Goal: Communication & Community: Answer question/provide support

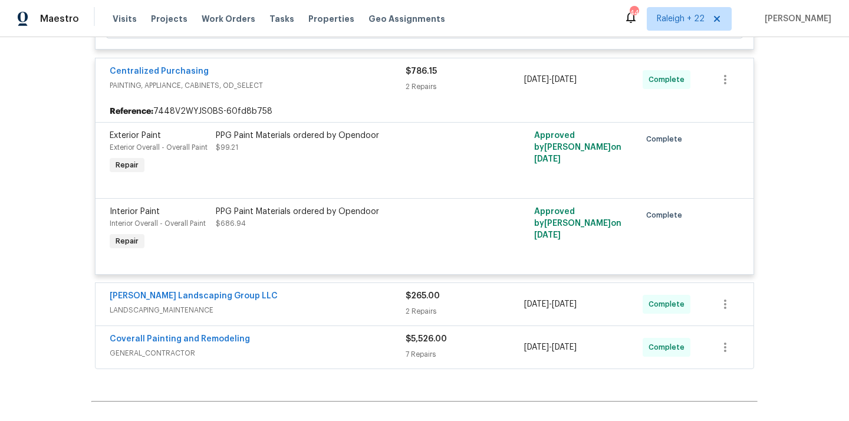
scroll to position [1155, 0]
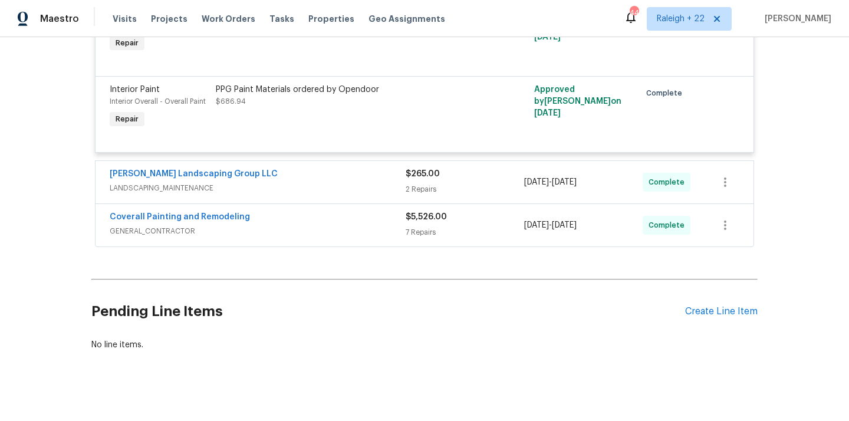
click at [141, 182] on span "LANDSCAPING_MAINTENANCE" at bounding box center [258, 188] width 296 height 12
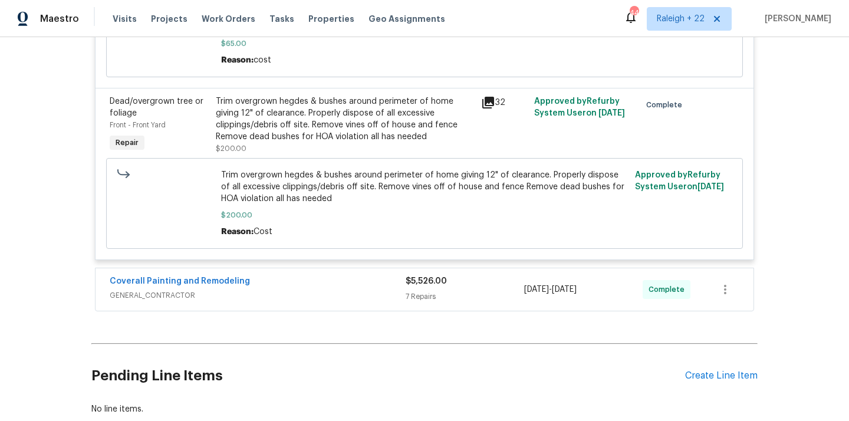
scroll to position [1565, 0]
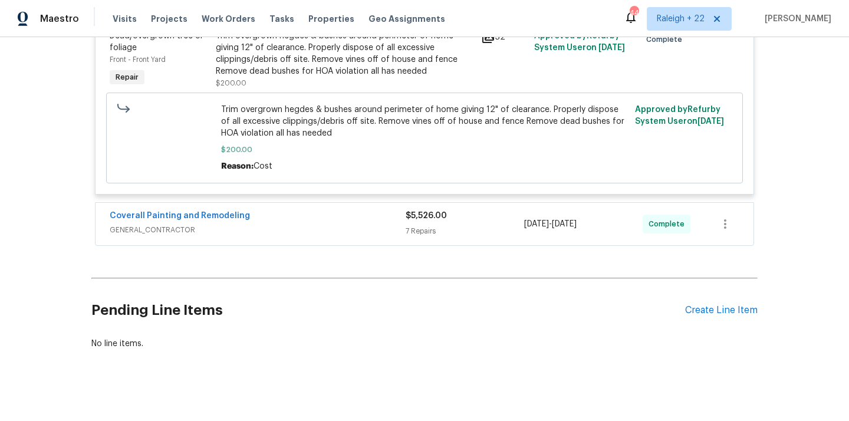
click at [166, 224] on span "GENERAL_CONTRACTOR" at bounding box center [258, 230] width 296 height 12
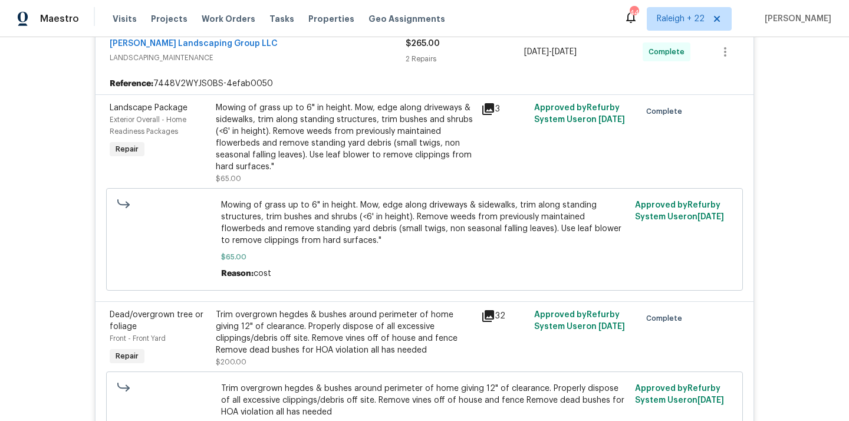
scroll to position [1291, 0]
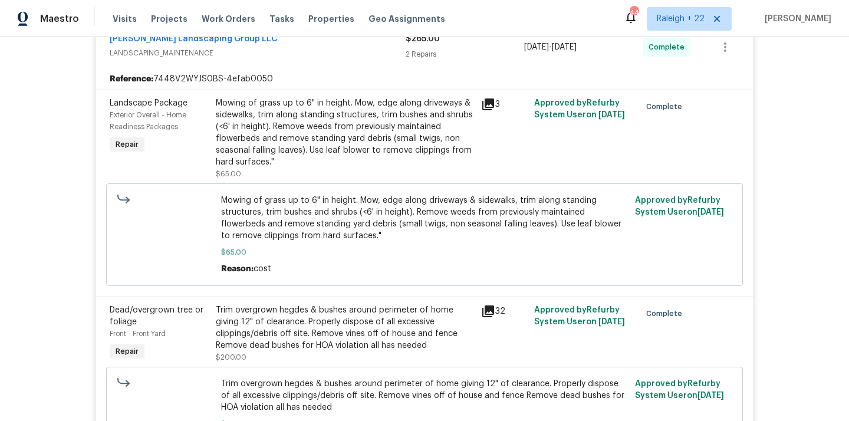
click at [348, 304] on div "Trim overgrown hegdes & bushes around perimeter of home giving 12" of clearance…" at bounding box center [345, 327] width 258 height 47
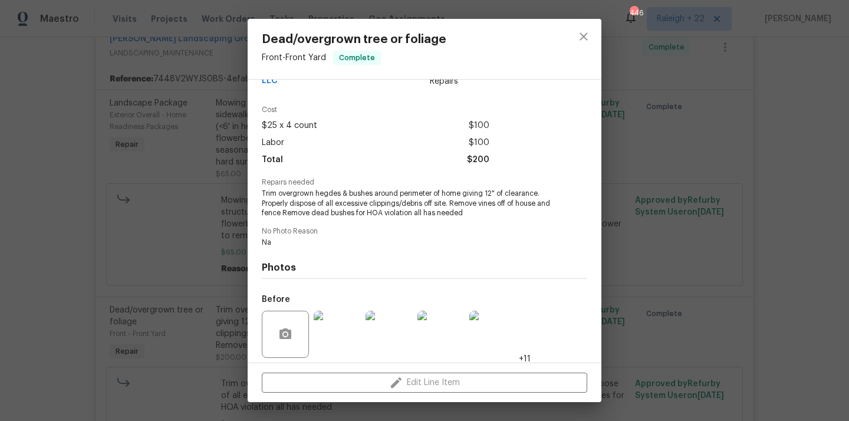
scroll to position [112, 0]
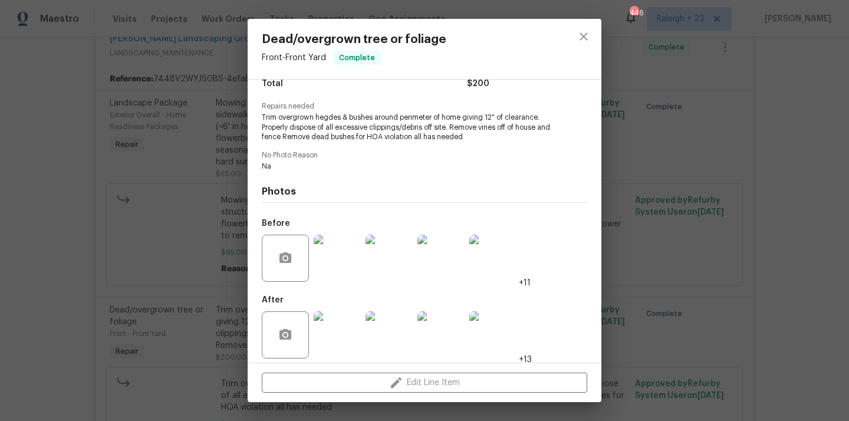
click at [330, 329] on img at bounding box center [337, 334] width 47 height 47
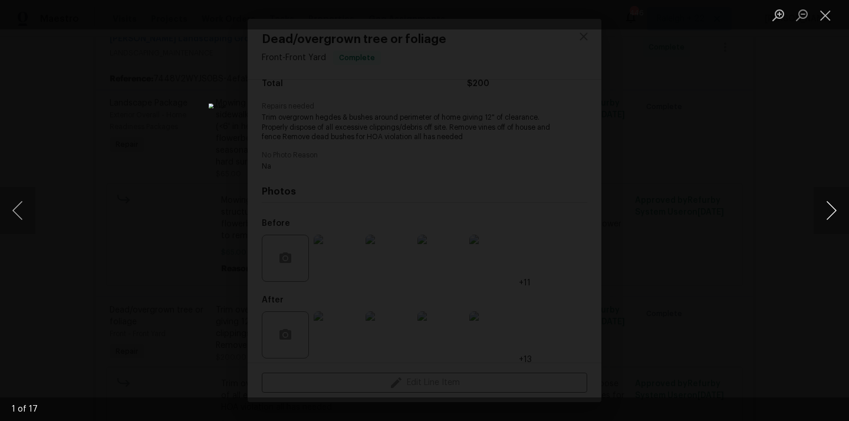
click at [831, 219] on button "Next image" at bounding box center [831, 210] width 35 height 47
click at [830, 219] on button "Next image" at bounding box center [831, 210] width 35 height 47
click at [831, 220] on button "Next image" at bounding box center [831, 210] width 35 height 47
click at [14, 213] on button "Previous image" at bounding box center [17, 210] width 35 height 47
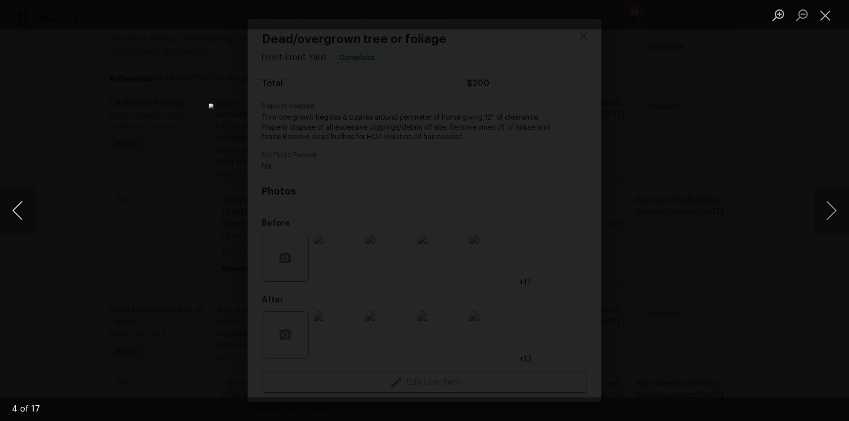
click at [14, 213] on button "Previous image" at bounding box center [17, 210] width 35 height 47
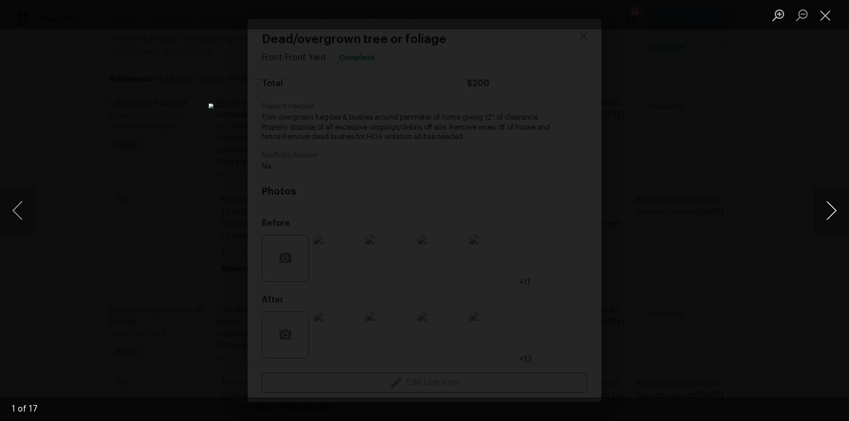
click at [822, 215] on button "Next image" at bounding box center [831, 210] width 35 height 47
click at [834, 211] on button "Next image" at bounding box center [831, 210] width 35 height 47
click at [829, 220] on button "Next image" at bounding box center [831, 210] width 35 height 47
click at [838, 213] on button "Next image" at bounding box center [831, 210] width 35 height 47
click at [832, 213] on button "Next image" at bounding box center [831, 210] width 35 height 47
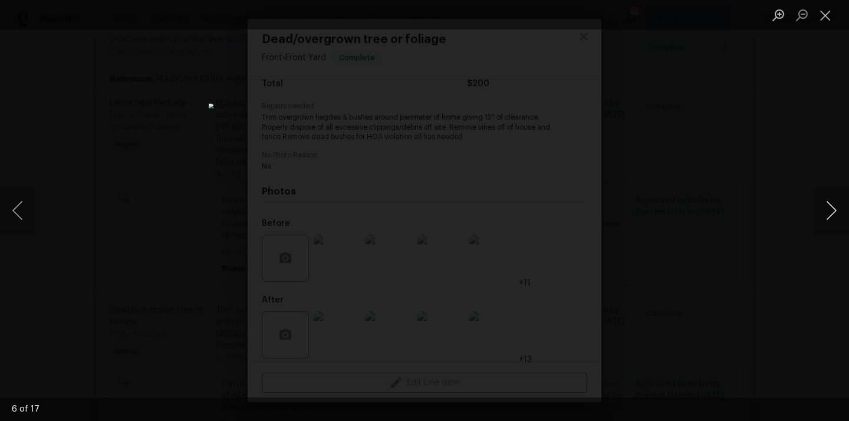
click at [839, 203] on button "Next image" at bounding box center [831, 210] width 35 height 47
click at [831, 218] on button "Next image" at bounding box center [831, 210] width 35 height 47
click at [827, 228] on button "Next image" at bounding box center [831, 210] width 35 height 47
click at [822, 206] on button "Next image" at bounding box center [831, 210] width 35 height 47
click at [816, 203] on button "Next image" at bounding box center [831, 210] width 35 height 47
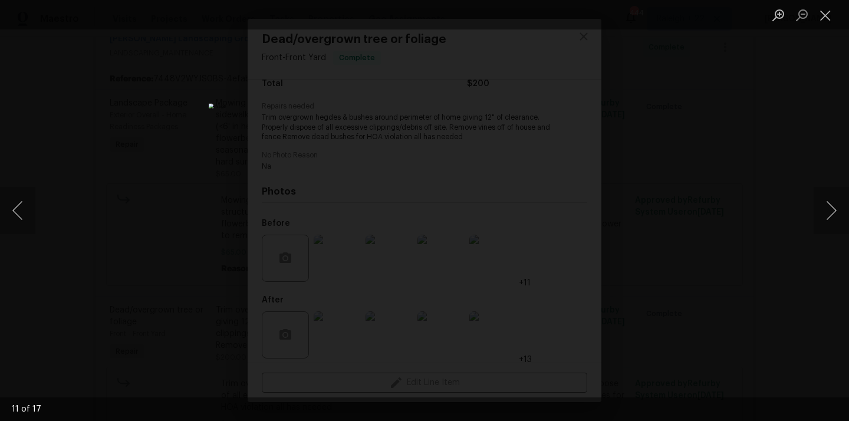
click at [804, 197] on div "Lightbox" at bounding box center [424, 210] width 849 height 421
click at [832, 215] on button "Next image" at bounding box center [831, 210] width 35 height 47
click at [832, 214] on button "Next image" at bounding box center [831, 210] width 35 height 47
click at [819, 223] on button "Next image" at bounding box center [831, 210] width 35 height 47
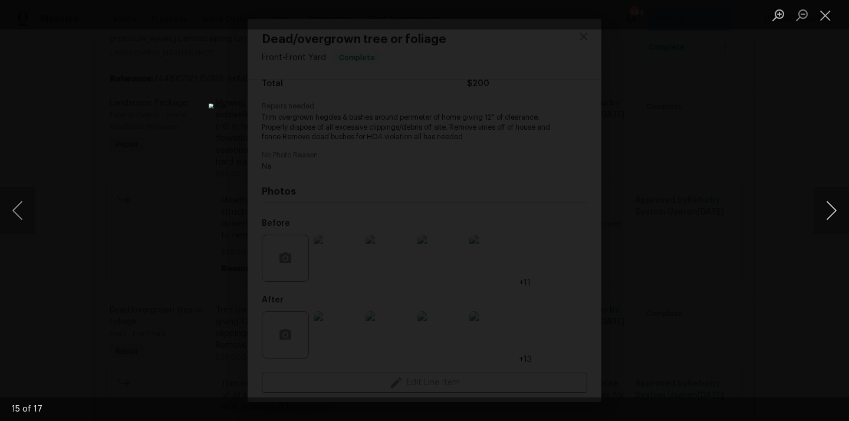
click at [819, 215] on button "Next image" at bounding box center [831, 210] width 35 height 47
click at [820, 199] on button "Next image" at bounding box center [831, 210] width 35 height 47
click at [825, 207] on button "Next image" at bounding box center [831, 210] width 35 height 47
click at [836, 214] on button "Next image" at bounding box center [831, 210] width 35 height 47
click at [821, 22] on button "Close lightbox" at bounding box center [826, 15] width 24 height 21
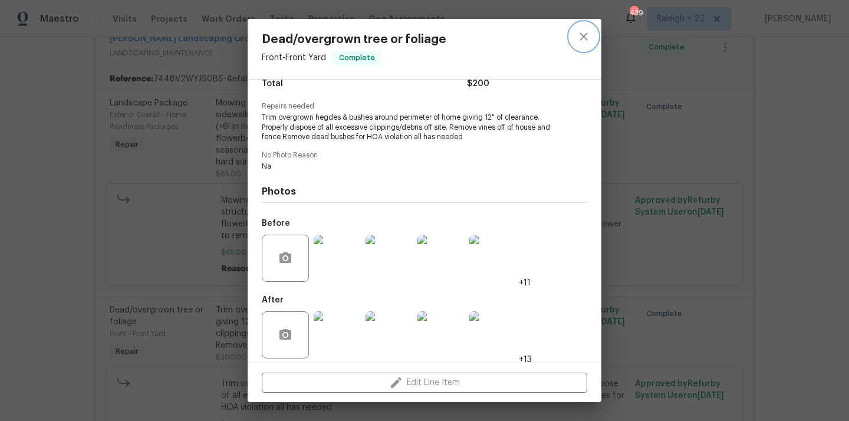
click at [588, 28] on button "close" at bounding box center [583, 36] width 28 height 28
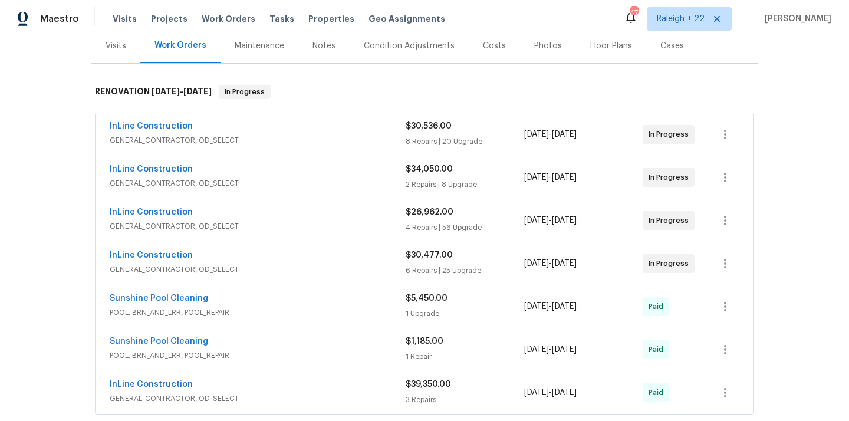
scroll to position [163, 0]
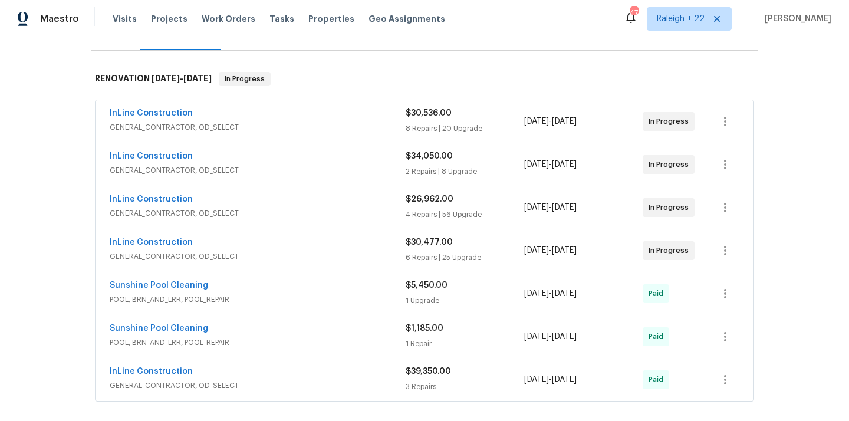
click at [222, 134] on div "InLine Construction GENERAL_CONTRACTOR, OD_SELECT" at bounding box center [258, 121] width 296 height 28
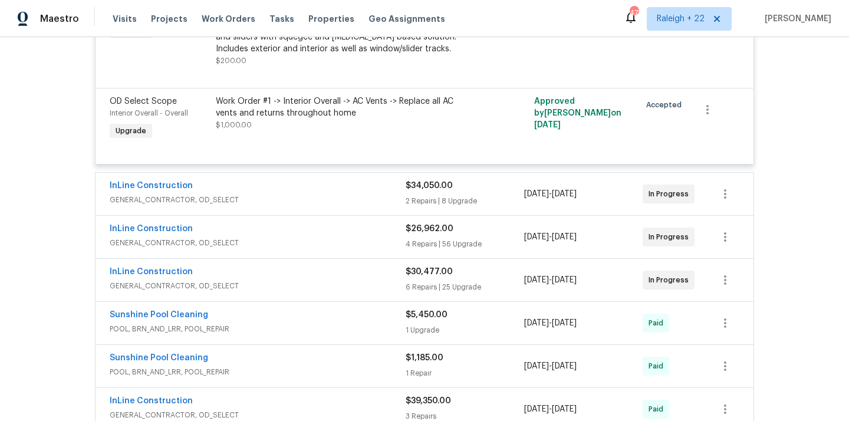
scroll to position [2313, 0]
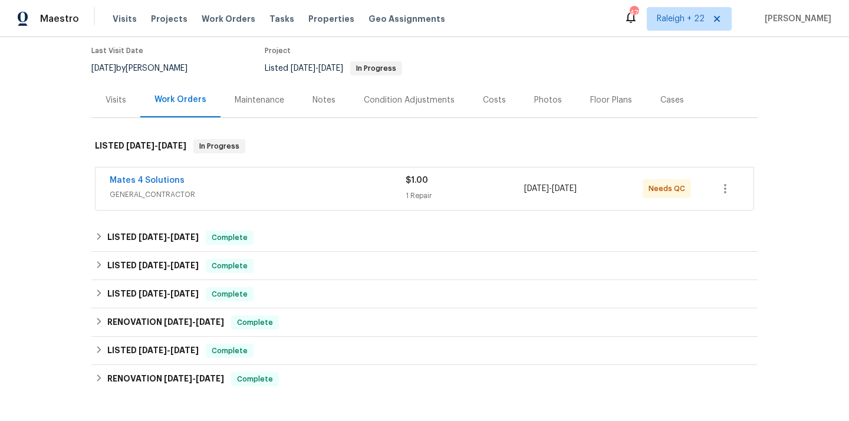
scroll to position [164, 0]
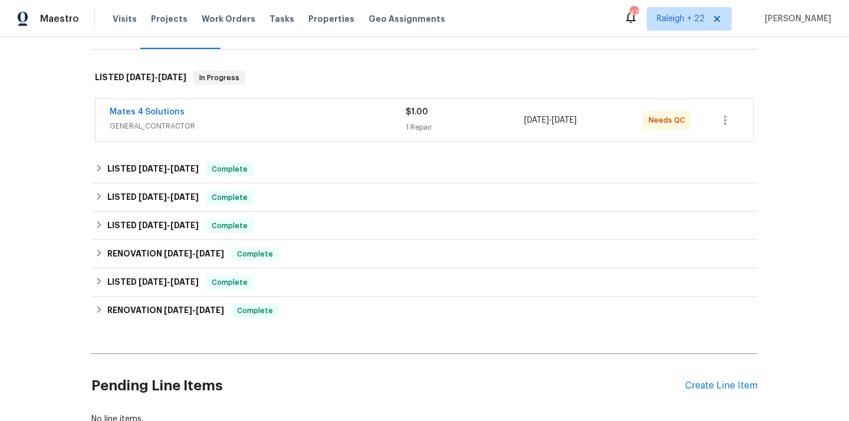
click at [129, 136] on div "Mates 4 Solutions GENERAL_CONTRACTOR $1.00 1 Repair 8/21/2025 - 8/25/2025 Needs…" at bounding box center [425, 120] width 658 height 42
click at [134, 134] on div "Mates 4 Solutions GENERAL_CONTRACTOR $1.00 1 Repair 8/21/2025 - 8/25/2025 Needs…" at bounding box center [425, 120] width 658 height 42
click at [154, 129] on span "GENERAL_CONTRACTOR" at bounding box center [258, 126] width 296 height 12
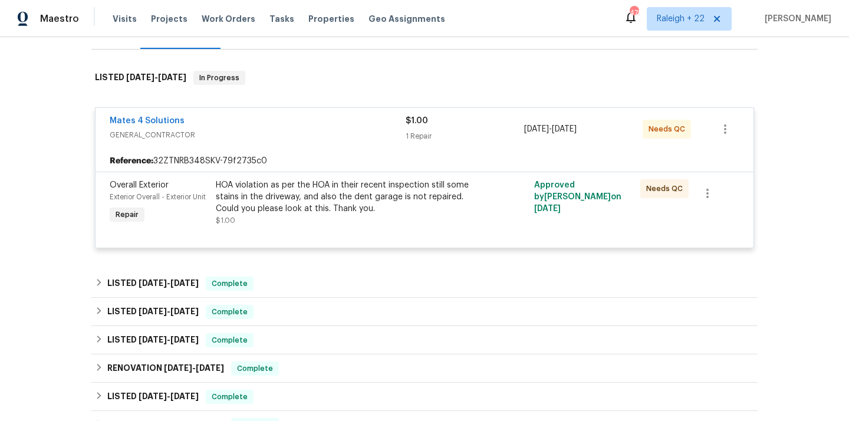
click at [314, 203] on div "HOA violation as per the HOA in their recent inspection still some stains in th…" at bounding box center [345, 196] width 258 height 35
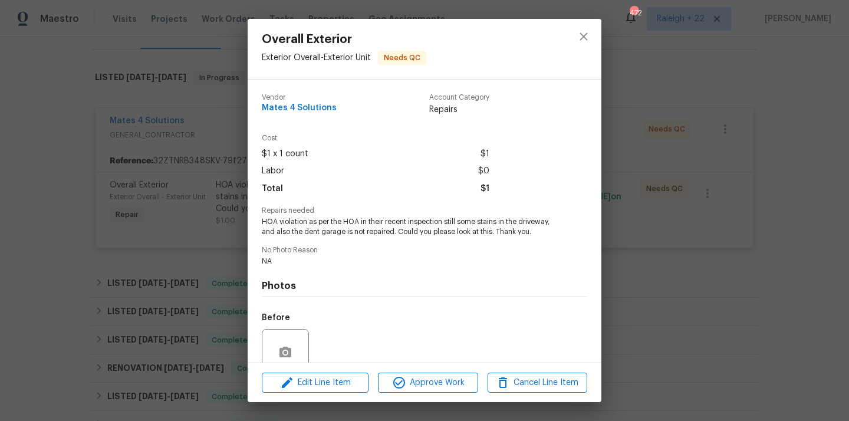
scroll to position [102, 0]
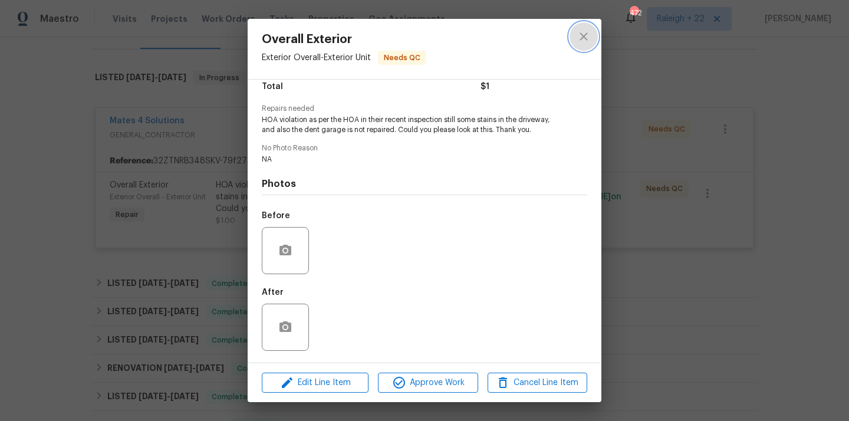
click at [579, 47] on button "close" at bounding box center [583, 36] width 28 height 28
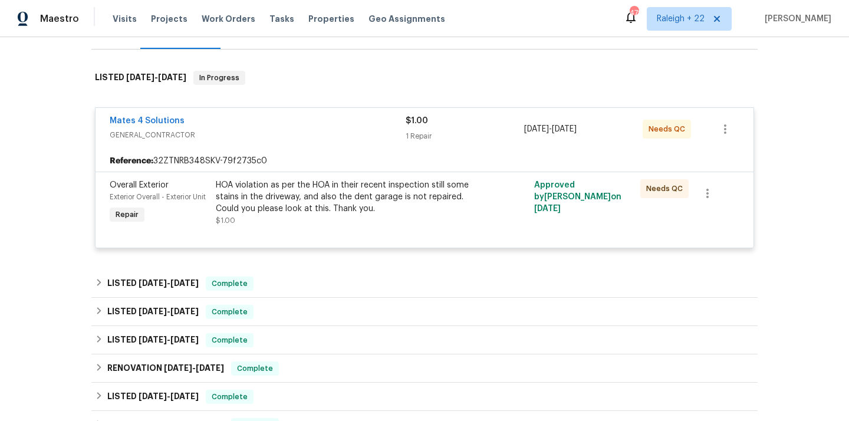
click at [251, 198] on div "HOA violation as per the HOA in their recent inspection still some stains in th…" at bounding box center [345, 196] width 258 height 35
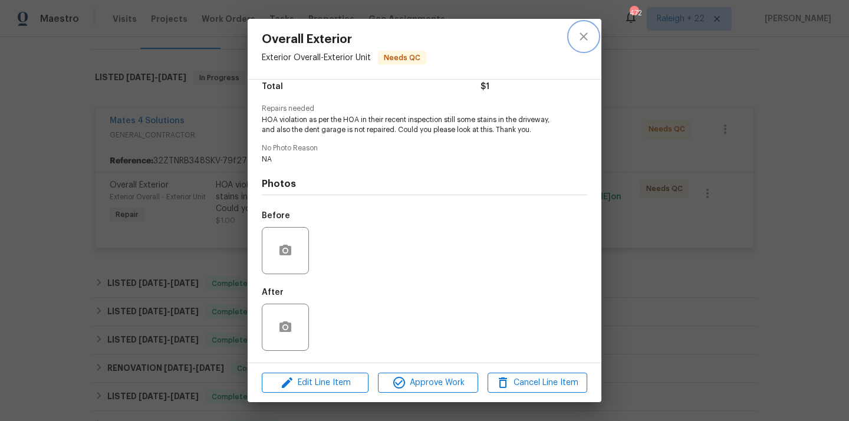
click at [575, 39] on button "close" at bounding box center [583, 36] width 28 height 28
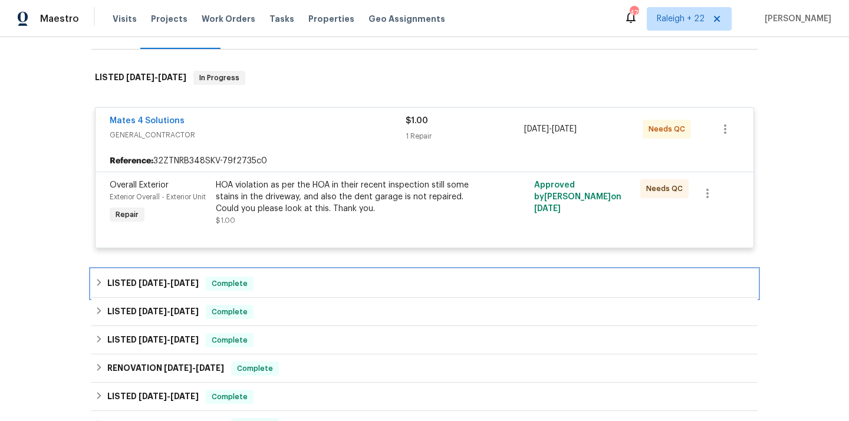
click at [105, 285] on div "LISTED 8/4/25 - 8/15/25 Complete" at bounding box center [424, 283] width 659 height 14
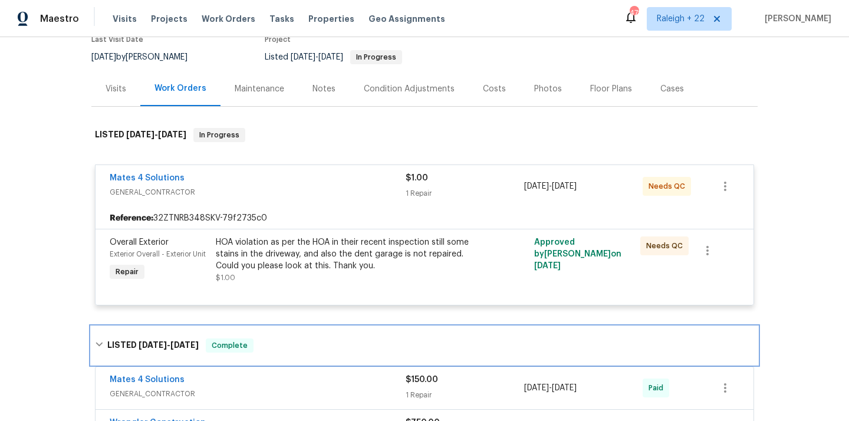
scroll to position [137, 0]
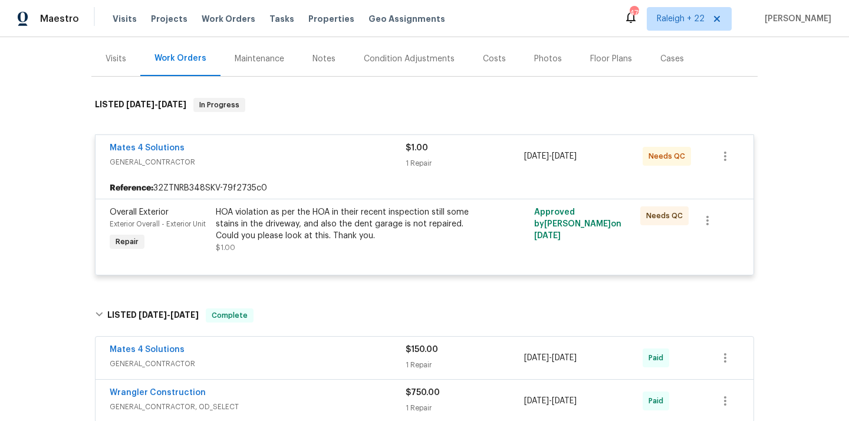
click at [276, 212] on div "HOA violation as per the HOA in their recent inspection still some stains in th…" at bounding box center [345, 223] width 258 height 35
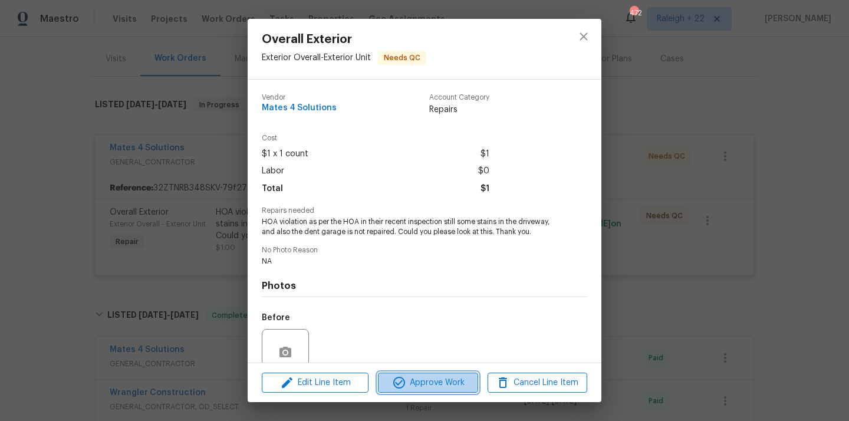
click at [403, 387] on icon "button" at bounding box center [399, 383] width 14 height 14
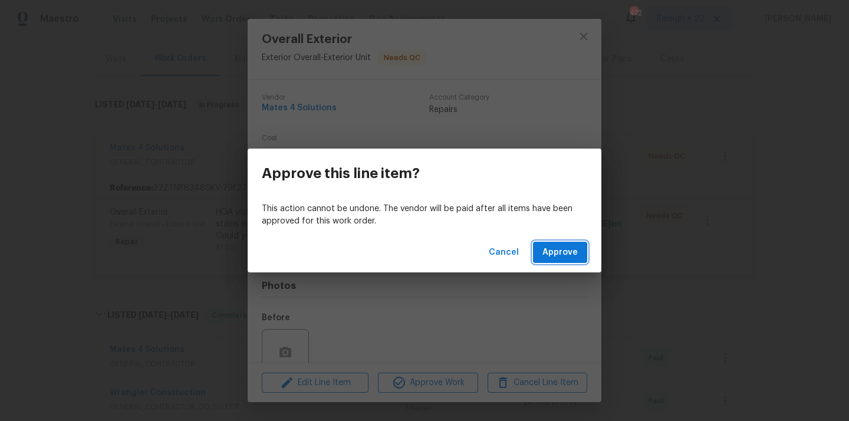
click at [554, 253] on span "Approve" at bounding box center [559, 252] width 35 height 15
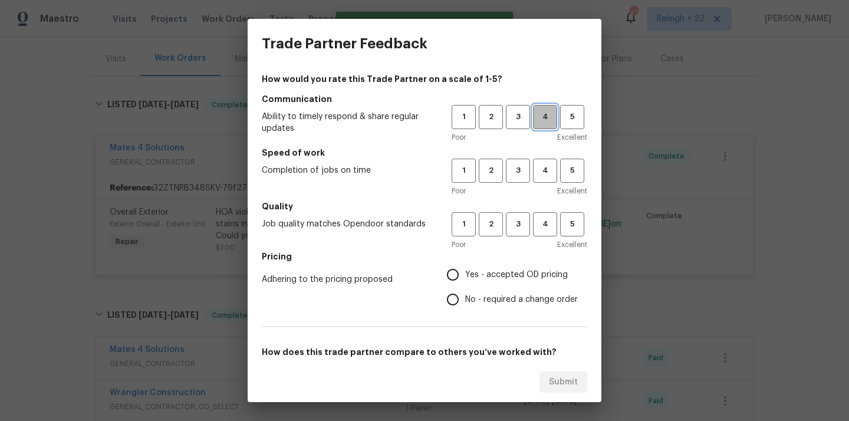
click at [547, 120] on span "4" at bounding box center [545, 117] width 22 height 14
click at [571, 167] on span "5" at bounding box center [572, 171] width 22 height 14
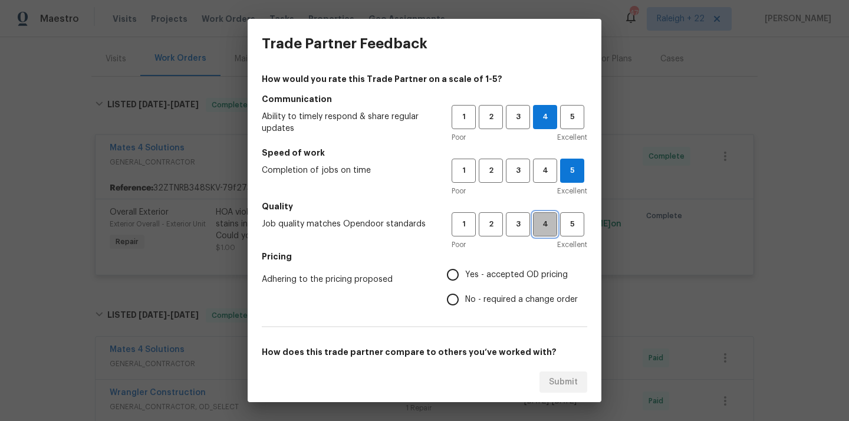
click at [541, 218] on span "4" at bounding box center [545, 225] width 22 height 14
click at [453, 271] on input "Yes - accepted OD pricing" at bounding box center [452, 274] width 25 height 25
radio input "true"
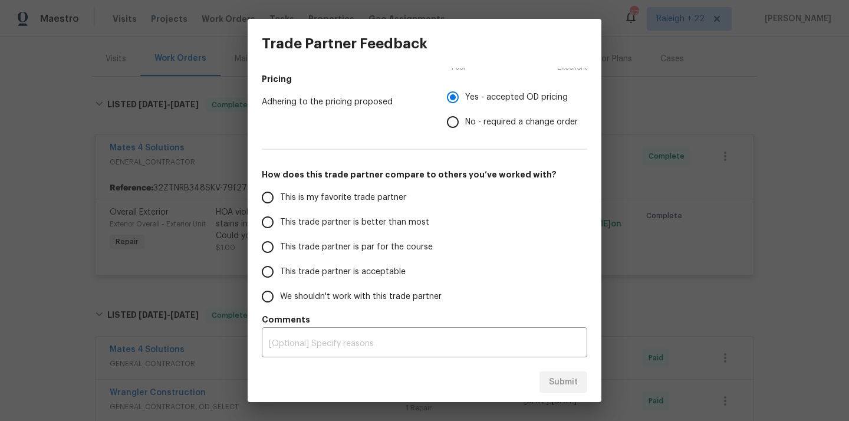
click at [272, 197] on input "This is my favorite trade partner" at bounding box center [267, 197] width 25 height 25
radio input "false"
click at [265, 222] on input "This trade partner is better than most" at bounding box center [267, 222] width 25 height 25
click at [559, 384] on span "Submit" at bounding box center [563, 382] width 29 height 15
radio input "true"
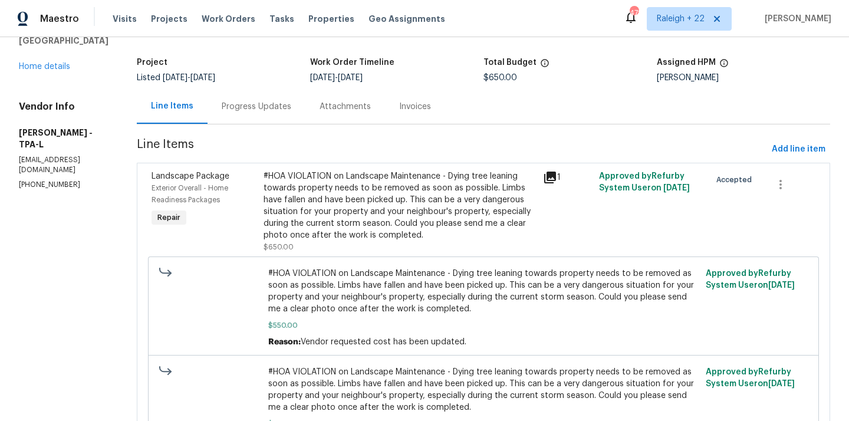
click at [291, 103] on div "Progress Updates" at bounding box center [257, 107] width 70 height 12
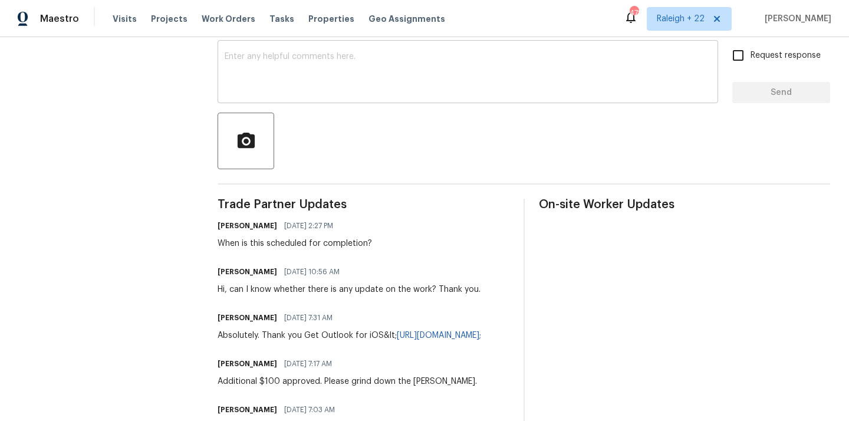
scroll to position [201, 0]
drag, startPoint x: 220, startPoint y: 242, endPoint x: 365, endPoint y: 253, distance: 144.9
click at [365, 253] on div "All work orders [STREET_ADDRESS] Home details Vendor Info [PERSON_NAME] - TPA-L…" at bounding box center [424, 359] width 849 height 1046
click at [315, 284] on div "Hi, can I know whether there is any update on the work? Thank you." at bounding box center [349, 290] width 263 height 12
click at [228, 244] on div "When is this scheduled for completion?" at bounding box center [295, 244] width 154 height 12
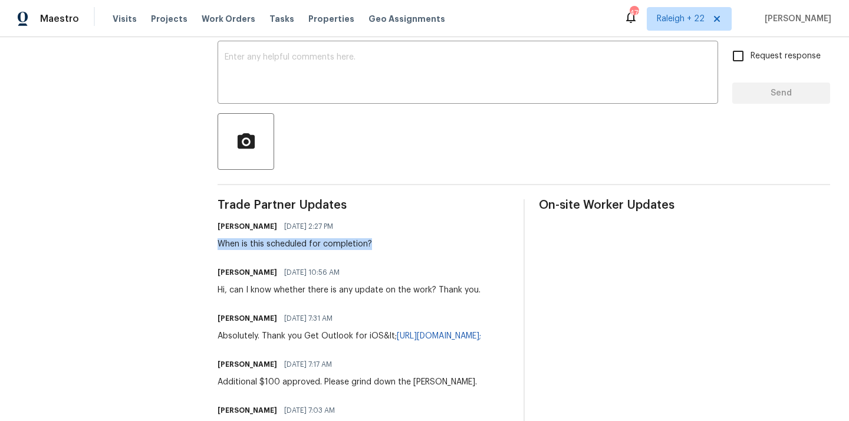
drag, startPoint x: 225, startPoint y: 243, endPoint x: 385, endPoint y: 250, distance: 160.5
click at [385, 248] on div "[PERSON_NAME] [DATE] 2:27 PM When is this scheduled for completion?" at bounding box center [364, 234] width 292 height 32
copy div "When is this scheduled for completion?"
click at [332, 76] on textarea at bounding box center [468, 73] width 486 height 41
paste textarea "When is this scheduled for completion?"
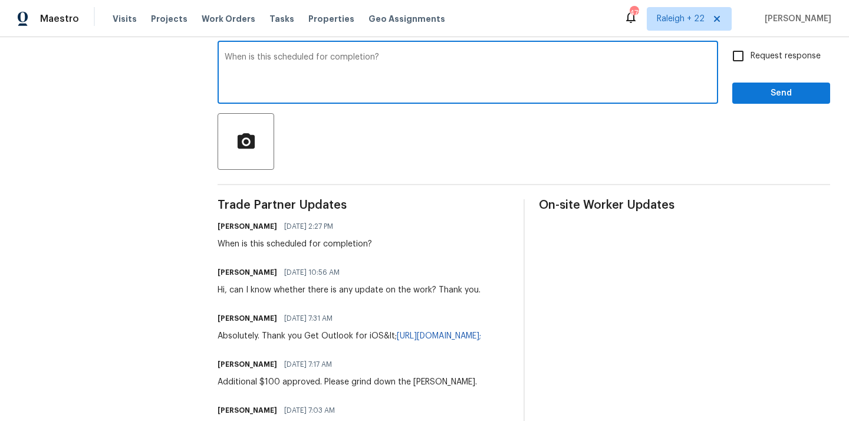
click at [232, 55] on textarea "When is this scheduled for completion?" at bounding box center [468, 73] width 486 height 41
type textarea "Hi, can I know when this is scheduled for completion?"
click at [742, 60] on input "Request response" at bounding box center [738, 56] width 25 height 25
checkbox input "true"
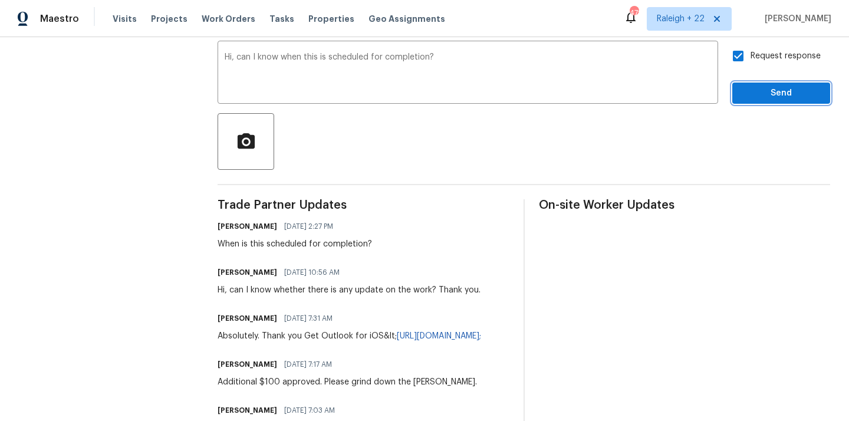
click at [760, 90] on span "Send" at bounding box center [781, 93] width 79 height 15
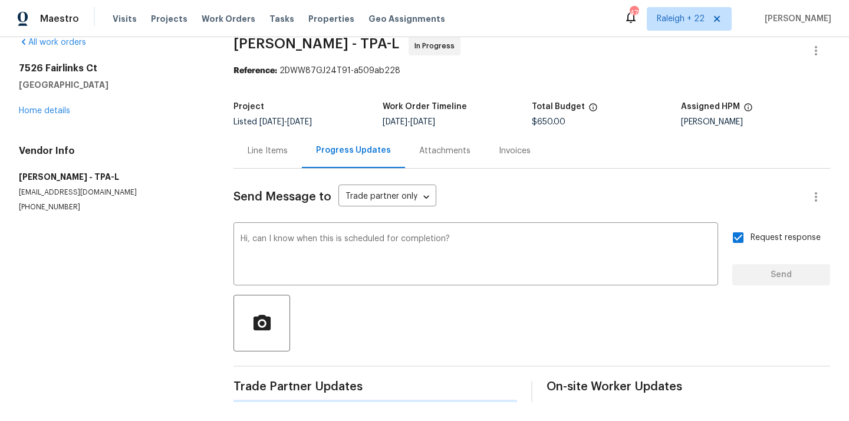
scroll to position [0, 0]
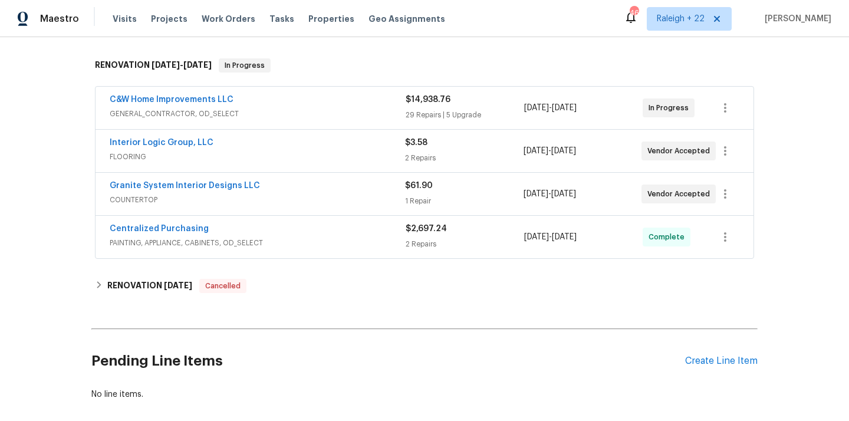
scroll to position [197, 0]
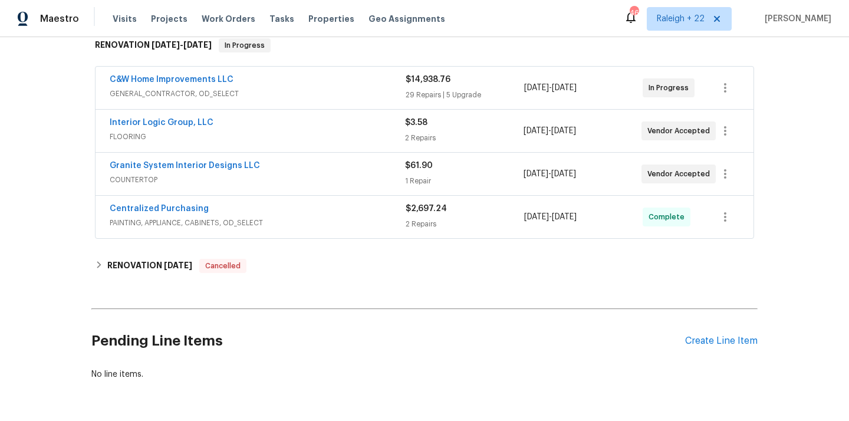
click at [195, 94] on span "GENERAL_CONTRACTOR, OD_SELECT" at bounding box center [258, 94] width 296 height 12
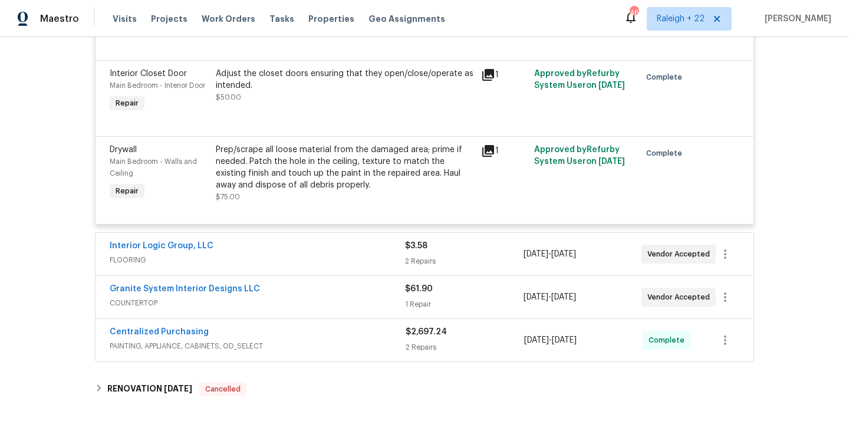
scroll to position [3852, 0]
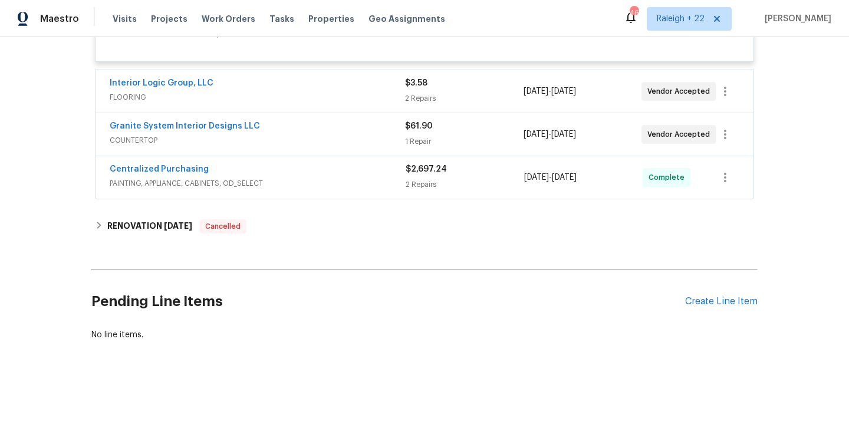
click at [140, 91] on span "FLOORING" at bounding box center [257, 97] width 295 height 12
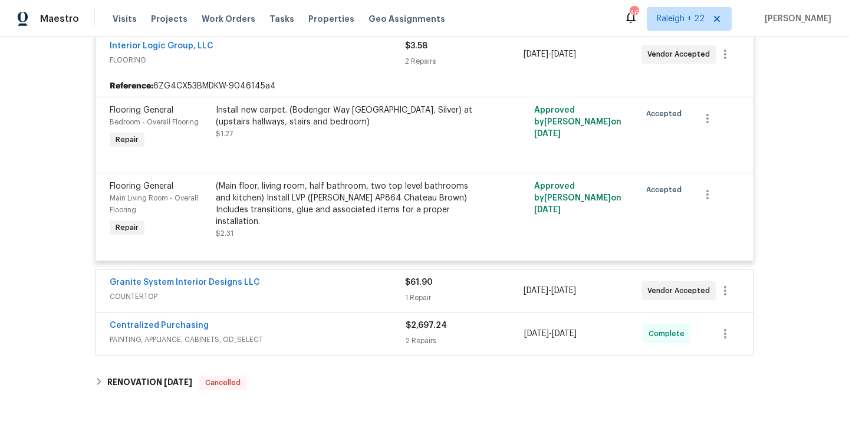
scroll to position [3896, 0]
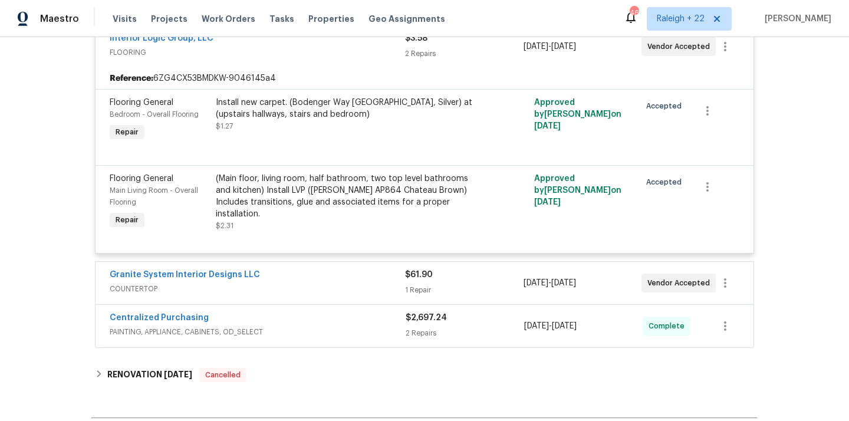
click at [147, 292] on span "COUNTERTOP" at bounding box center [257, 289] width 295 height 12
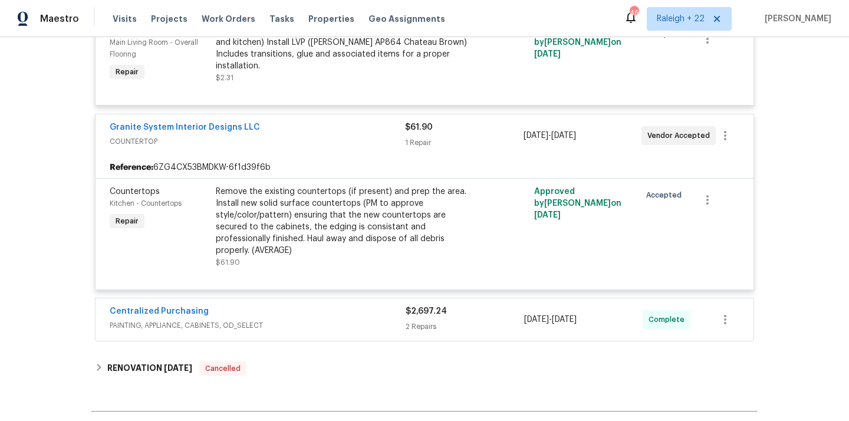
scroll to position [4177, 0]
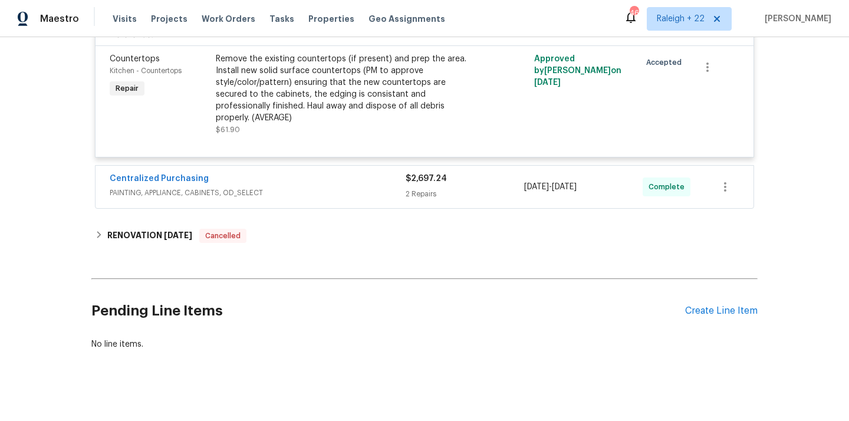
click at [195, 187] on span "PAINTING, APPLIANCE, CABINETS, OD_SELECT" at bounding box center [258, 193] width 296 height 12
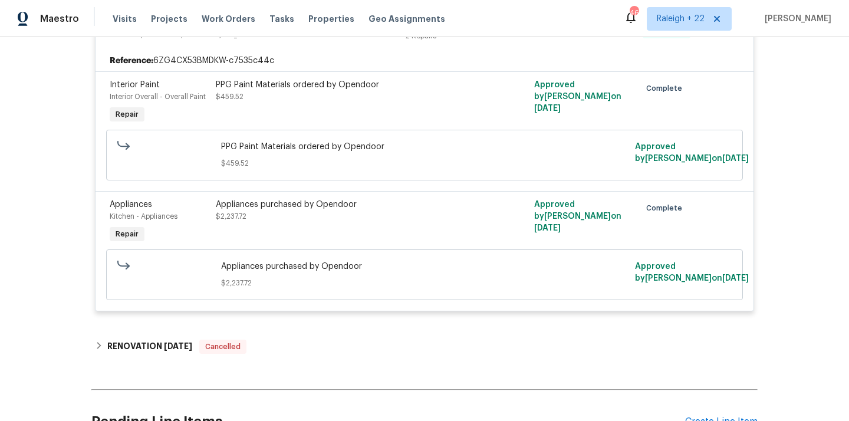
scroll to position [4447, 0]
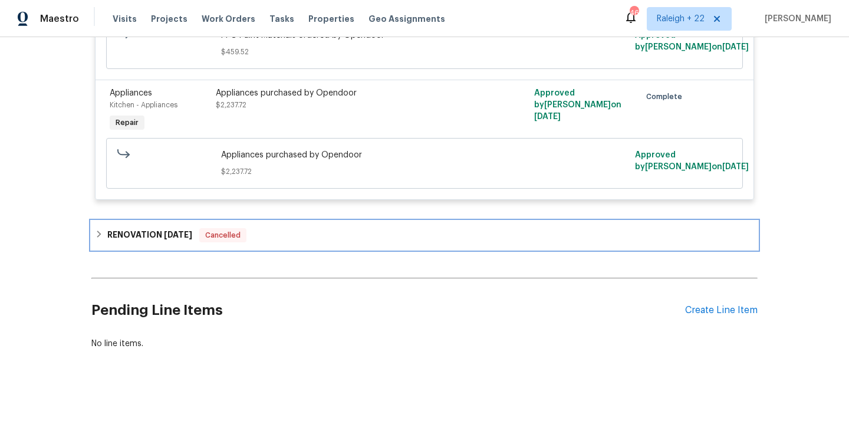
click at [97, 231] on icon at bounding box center [99, 234] width 4 height 7
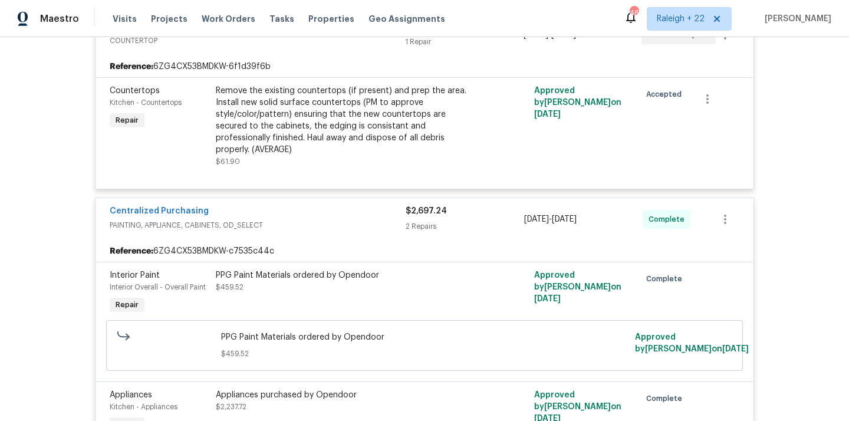
scroll to position [4143, 0]
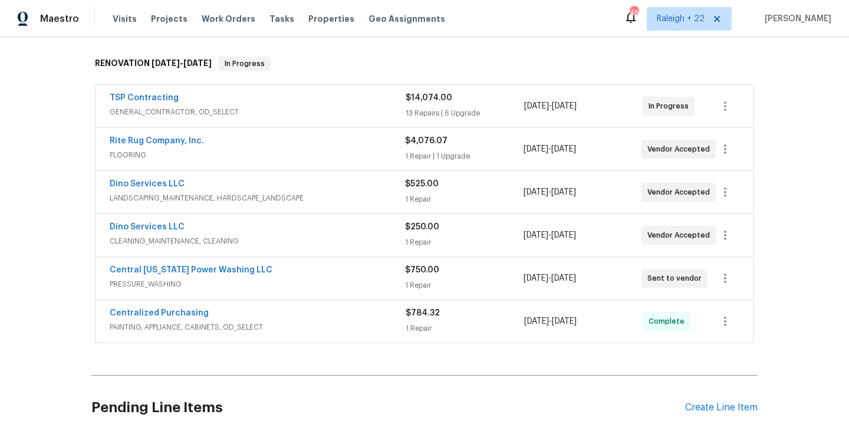
scroll to position [180, 0]
click at [235, 321] on span "PAINTING, APPLIANCE, CABINETS, OD_SELECT" at bounding box center [258, 326] width 296 height 12
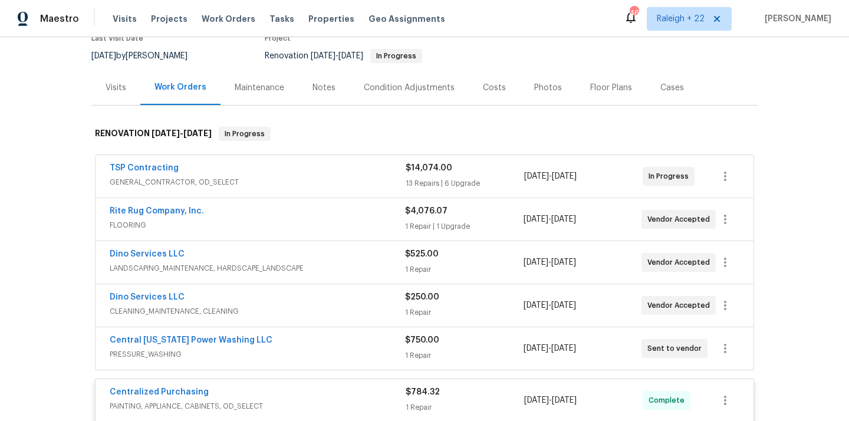
scroll to position [88, 0]
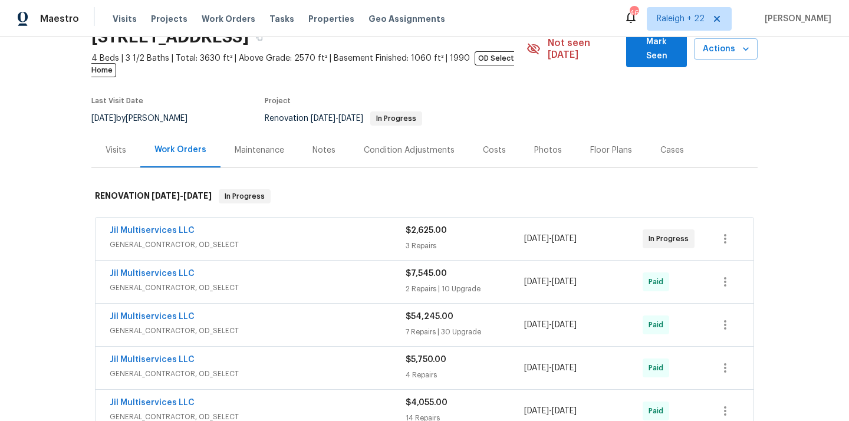
scroll to position [60, 0]
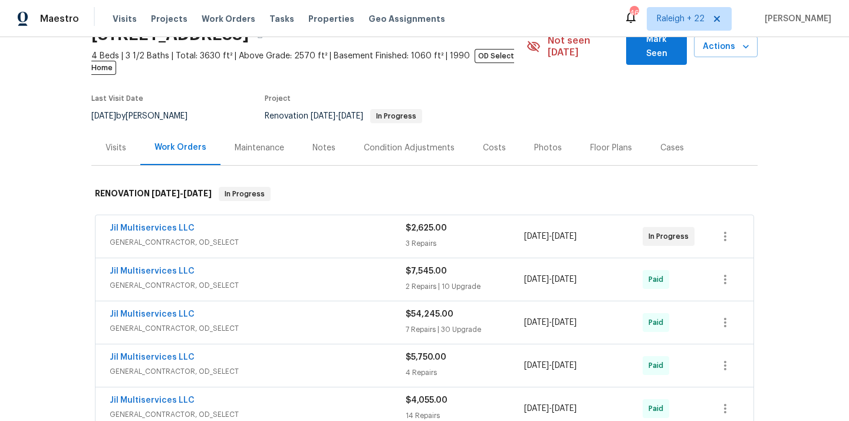
click at [219, 236] on span "GENERAL_CONTRACTOR, OD_SELECT" at bounding box center [258, 242] width 296 height 12
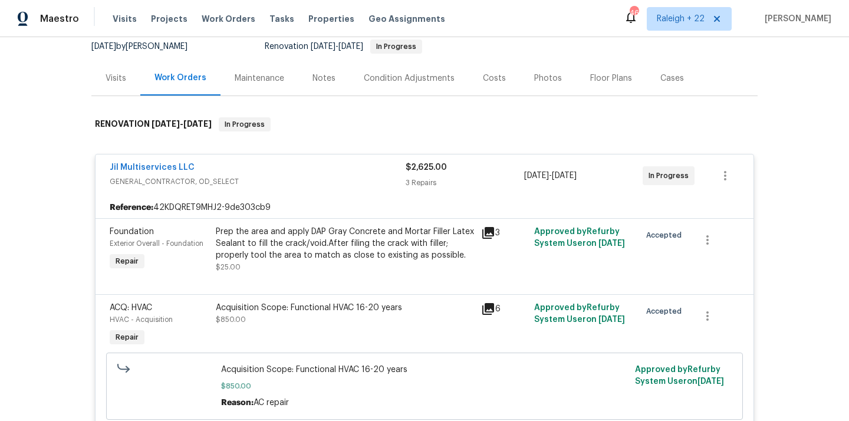
scroll to position [190, 0]
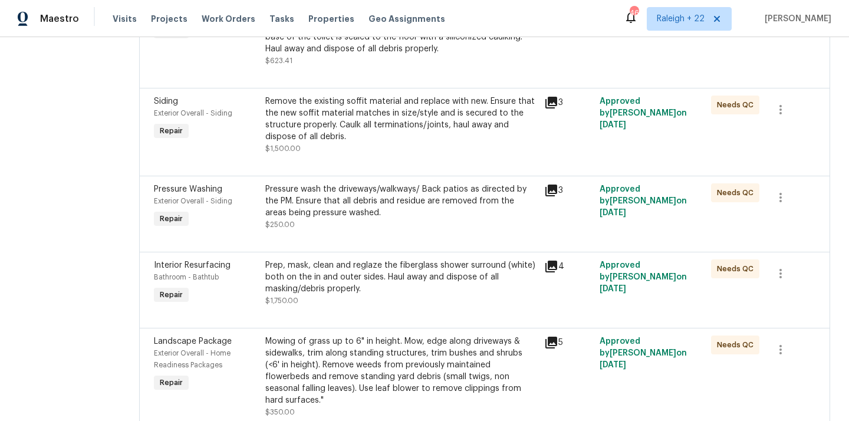
scroll to position [370, 0]
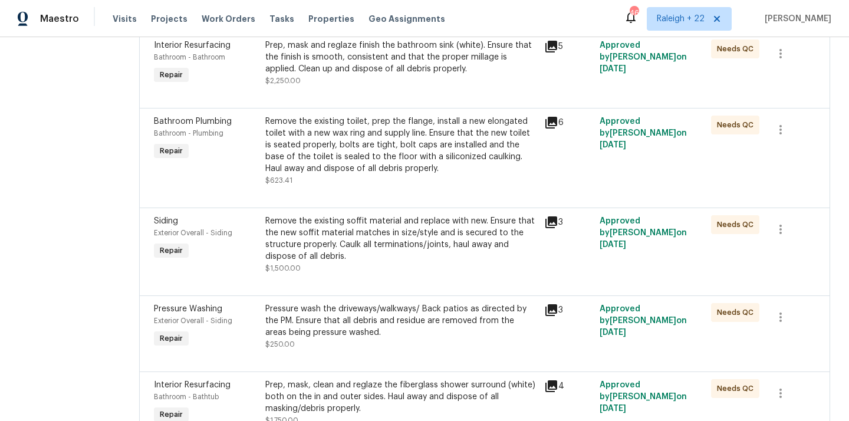
click at [417, 245] on div "Remove the existing soffit material and replace with new. Ensure that the new s…" at bounding box center [401, 238] width 272 height 47
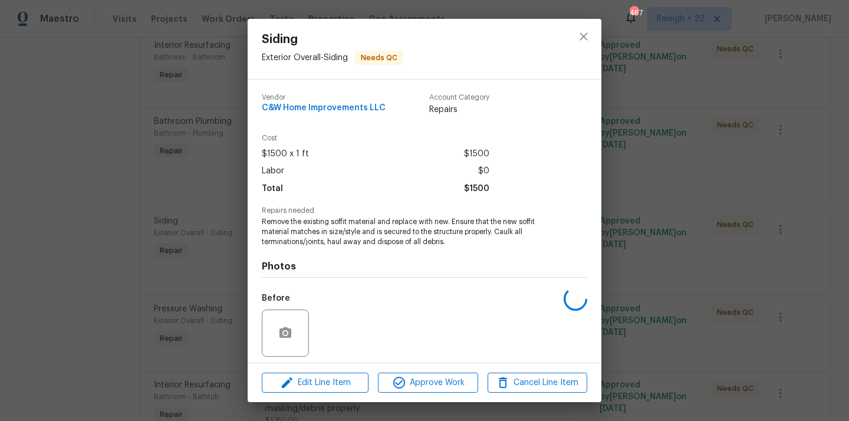
scroll to position [83, 0]
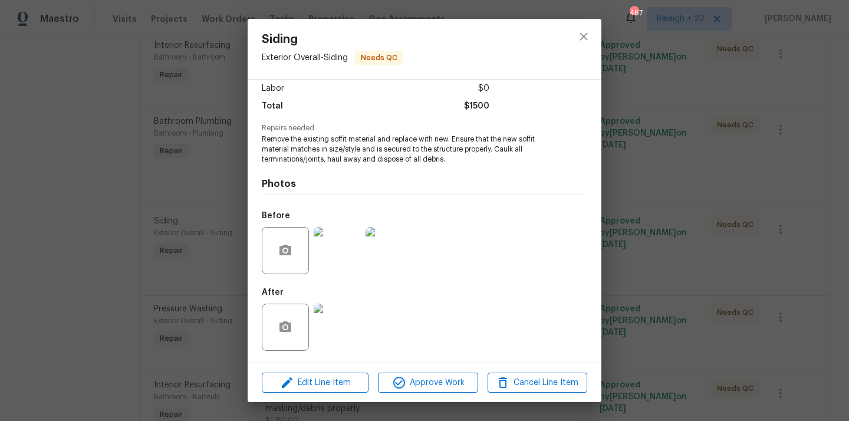
click at [334, 324] on img at bounding box center [337, 327] width 47 height 47
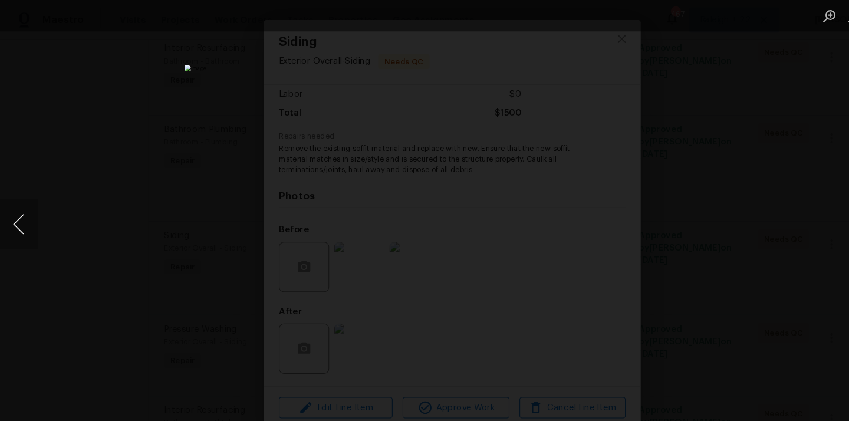
click at [22, 225] on button "Previous image" at bounding box center [17, 210] width 35 height 47
click at [11, 195] on button "Previous image" at bounding box center [17, 210] width 35 height 47
click at [13, 201] on button "Previous image" at bounding box center [17, 210] width 35 height 47
click at [15, 202] on button "Previous image" at bounding box center [17, 210] width 35 height 47
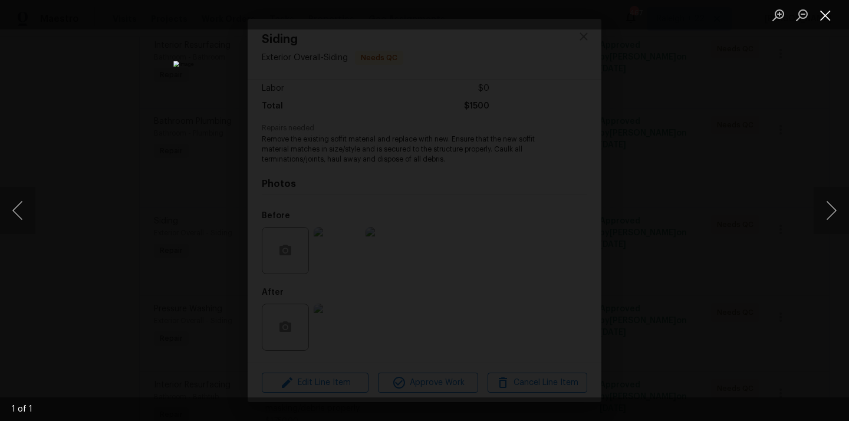
click at [828, 18] on button "Close lightbox" at bounding box center [826, 15] width 24 height 21
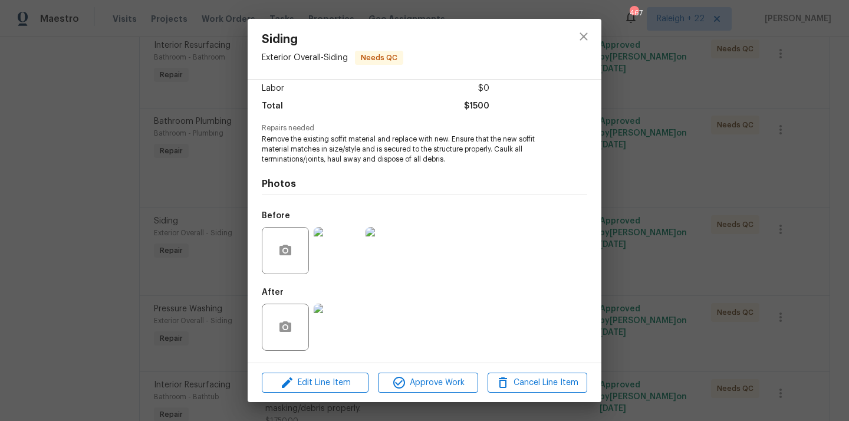
click at [357, 252] on img at bounding box center [337, 250] width 47 height 47
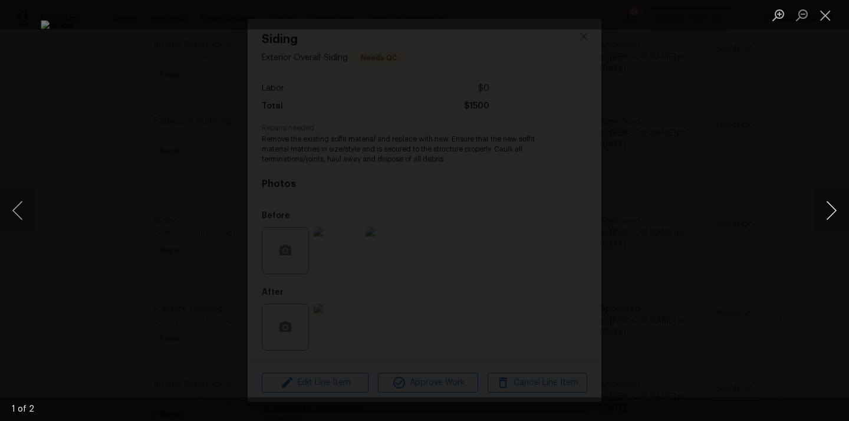
click at [824, 206] on button "Next image" at bounding box center [831, 210] width 35 height 47
click at [821, 15] on button "Close lightbox" at bounding box center [826, 15] width 24 height 21
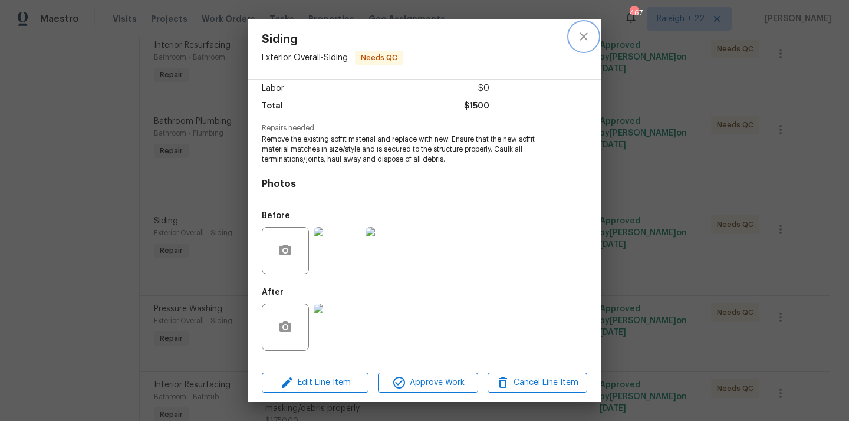
click at [579, 37] on icon "close" at bounding box center [584, 36] width 14 height 14
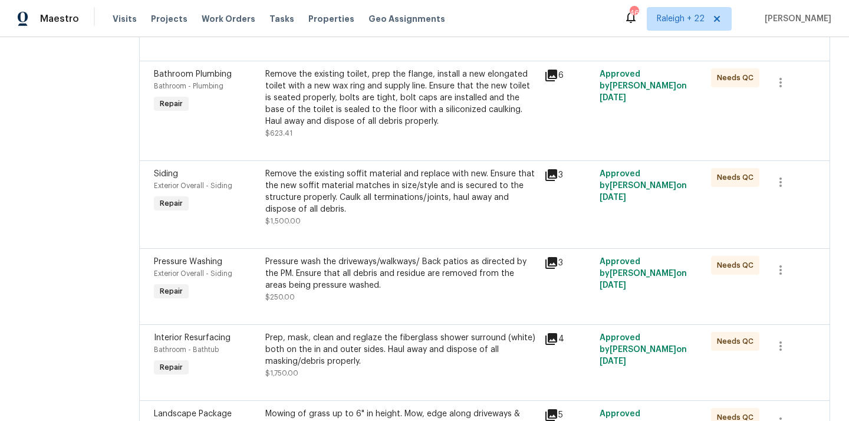
scroll to position [1010, 0]
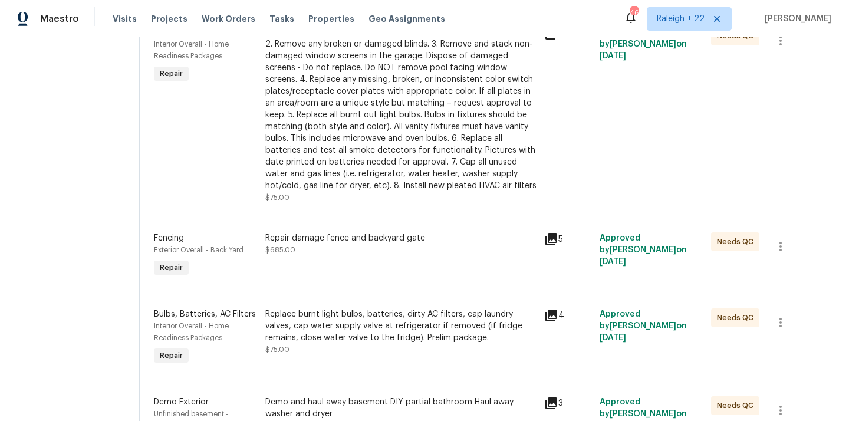
click at [324, 243] on div "Repair damage fence and backyard gate $685.00" at bounding box center [401, 244] width 272 height 24
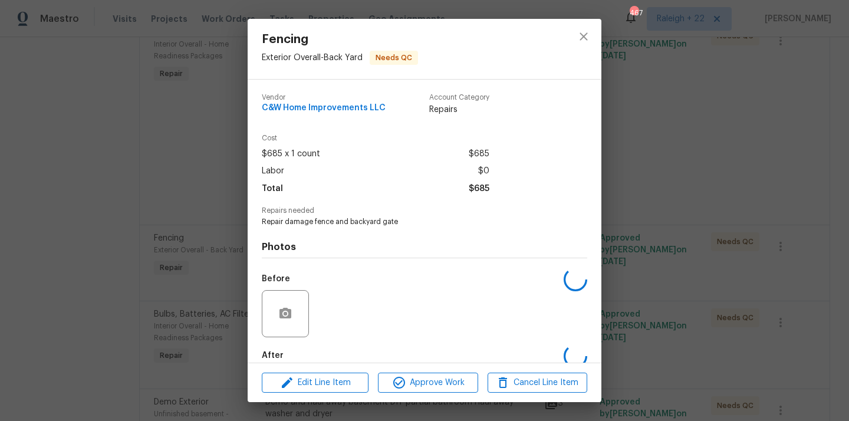
scroll to position [63, 0]
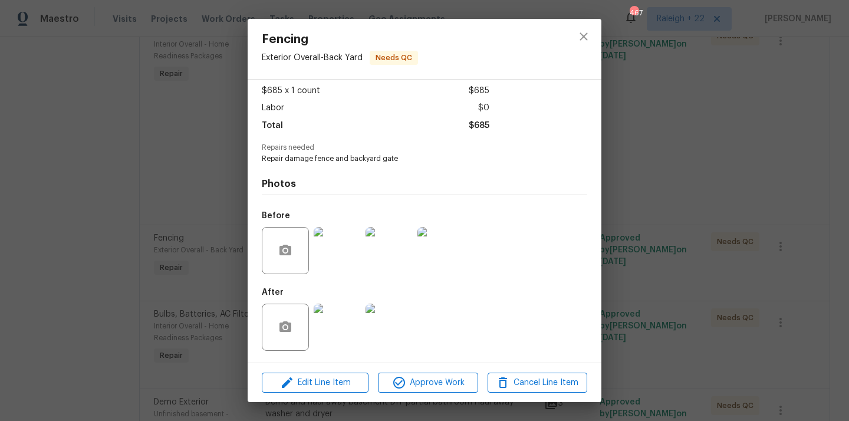
click at [333, 324] on img at bounding box center [337, 327] width 47 height 47
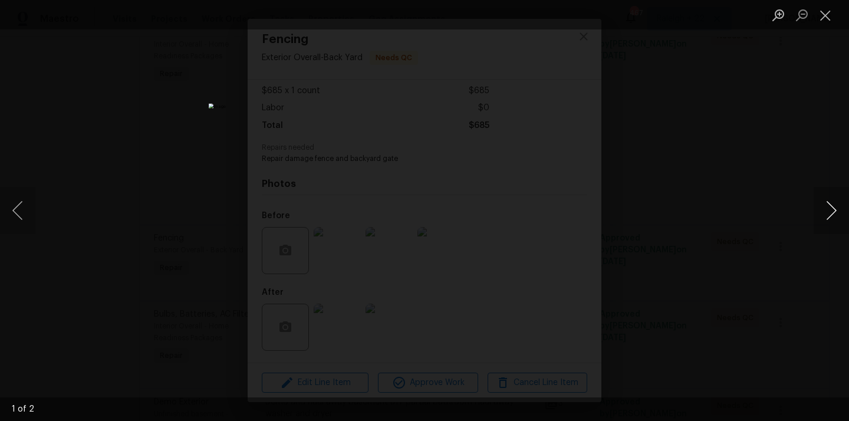
click at [828, 212] on button "Next image" at bounding box center [831, 210] width 35 height 47
click at [821, 14] on button "Close lightbox" at bounding box center [826, 15] width 24 height 21
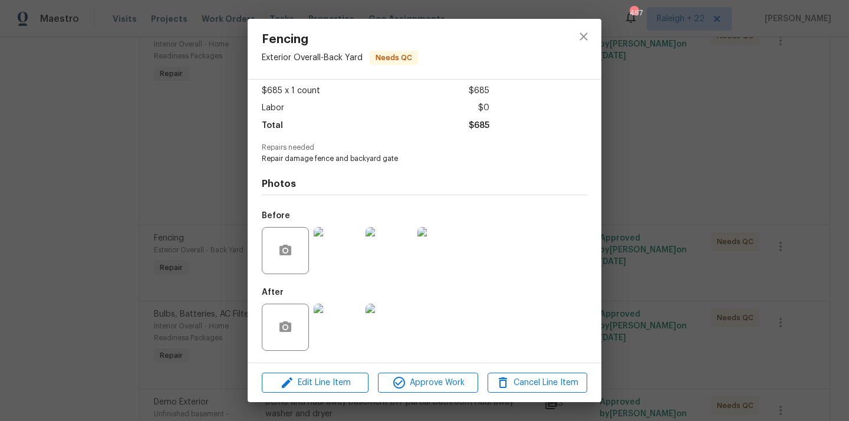
click at [352, 246] on img at bounding box center [337, 250] width 47 height 47
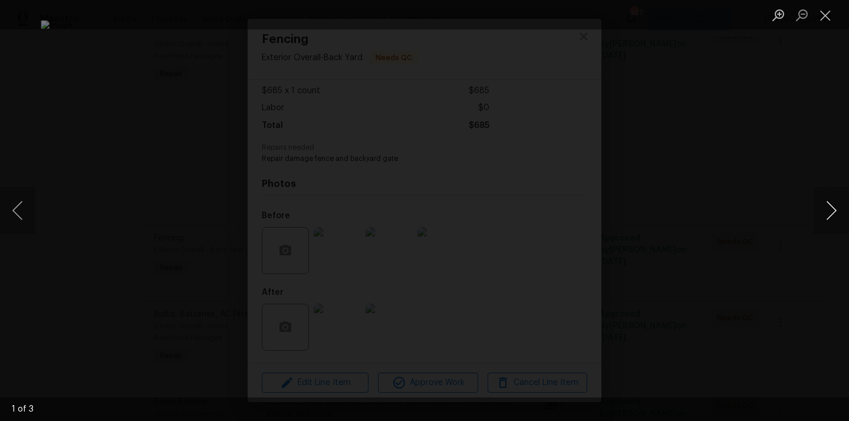
click at [826, 205] on button "Next image" at bounding box center [831, 210] width 35 height 47
click at [28, 198] on button "Previous image" at bounding box center [17, 210] width 35 height 47
click at [824, 10] on button "Close lightbox" at bounding box center [826, 15] width 24 height 21
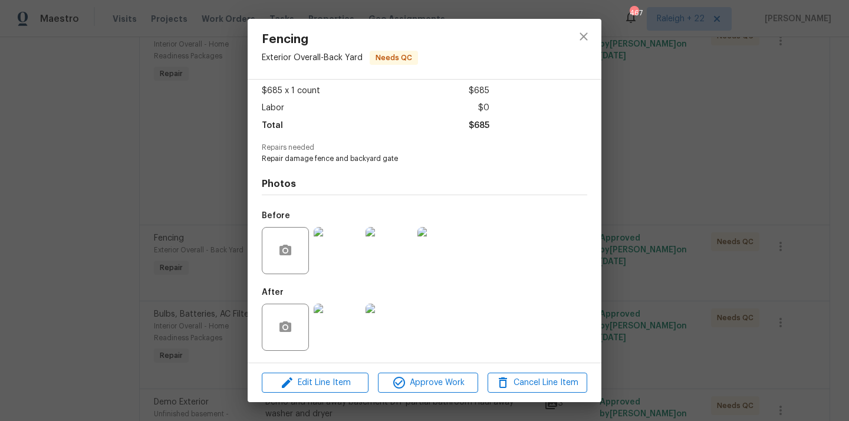
click at [351, 326] on img at bounding box center [337, 327] width 47 height 47
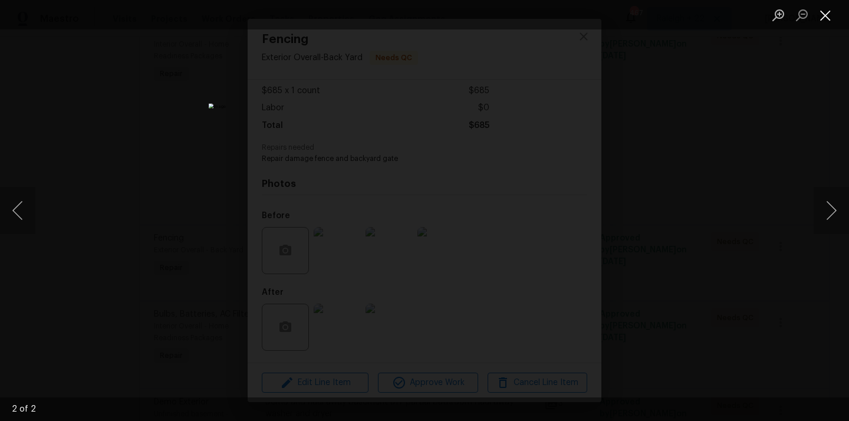
click at [823, 21] on button "Close lightbox" at bounding box center [826, 15] width 24 height 21
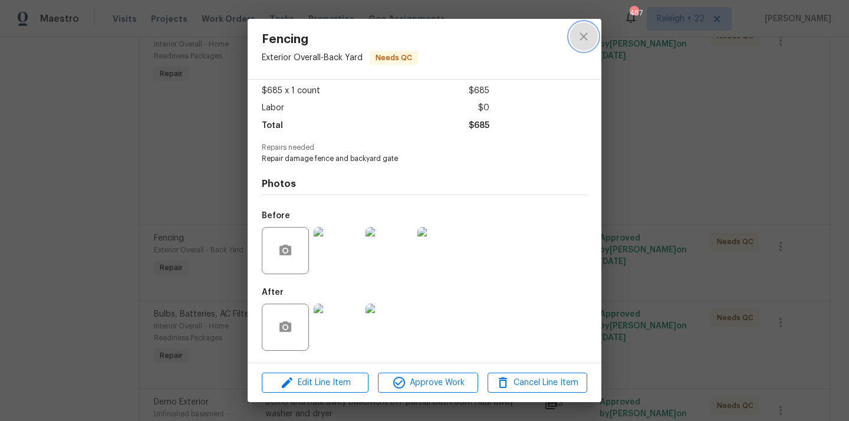
click at [584, 34] on icon "close" at bounding box center [584, 36] width 14 height 14
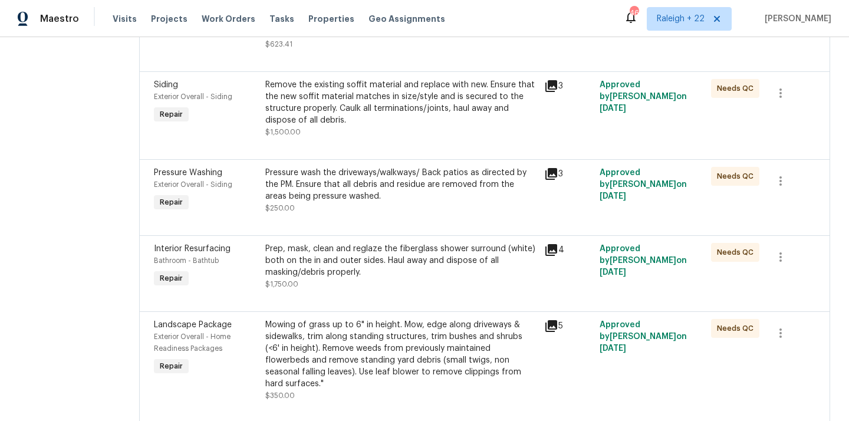
scroll to position [515, 0]
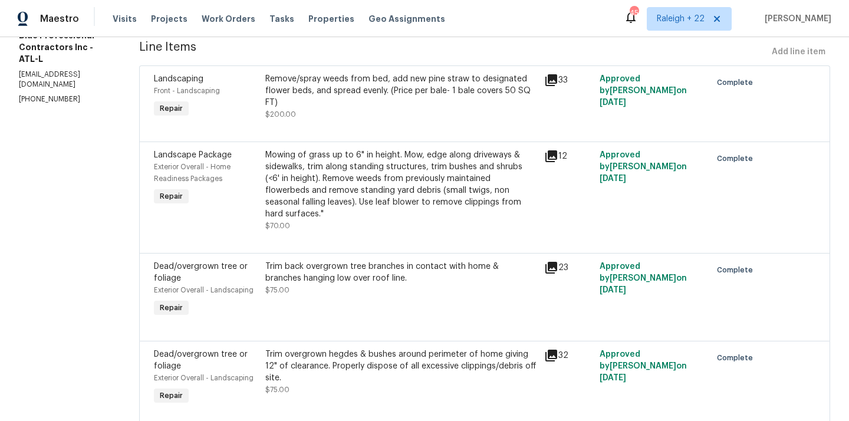
scroll to position [203, 0]
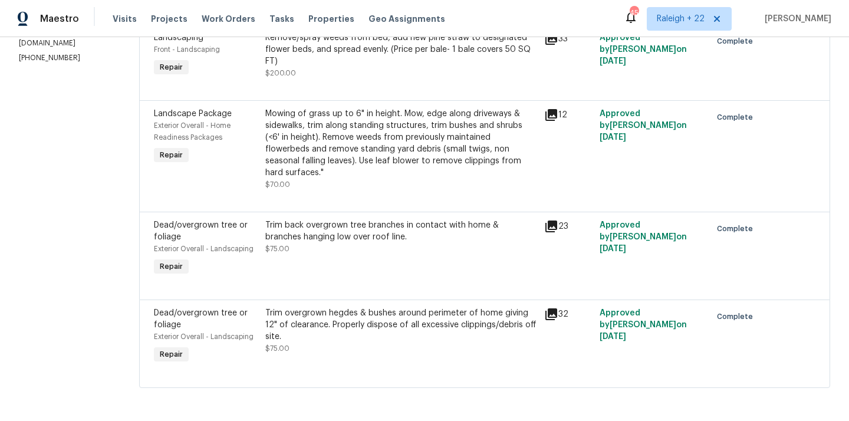
click at [390, 246] on div "Trim back overgrown tree branches in contact with home & branches hanging low o…" at bounding box center [401, 236] width 272 height 35
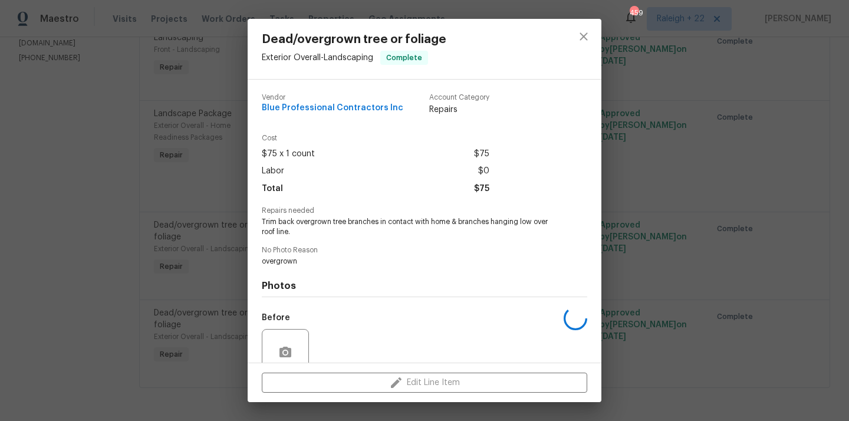
scroll to position [102, 0]
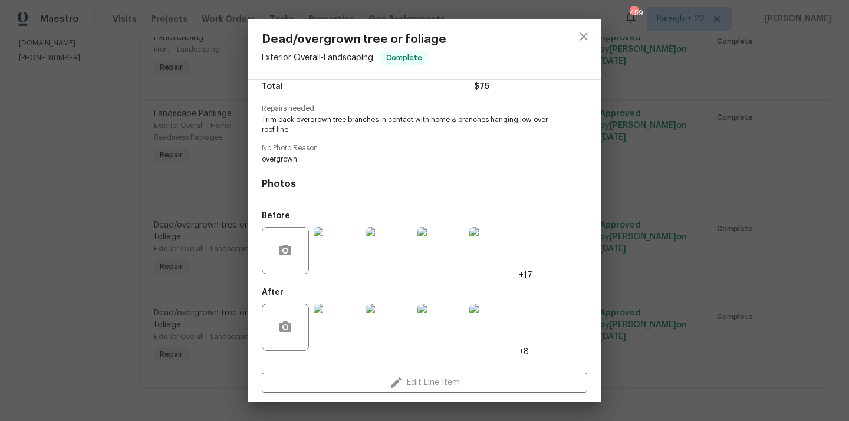
click at [341, 332] on img at bounding box center [337, 327] width 47 height 47
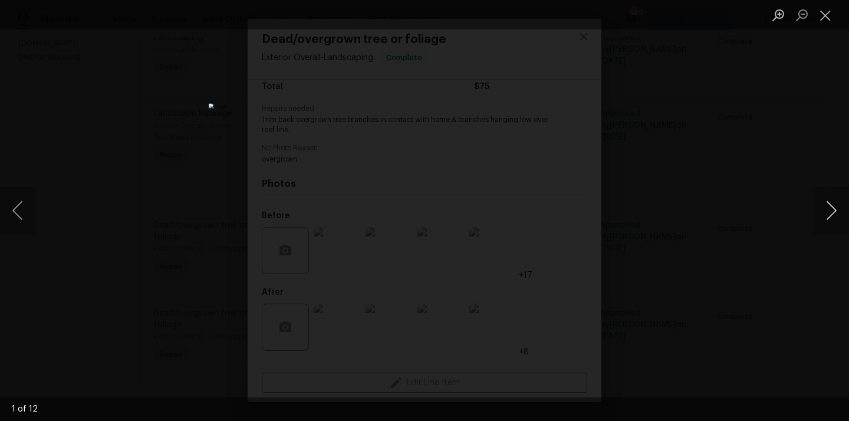
click at [829, 206] on button "Next image" at bounding box center [831, 210] width 35 height 47
click at [827, 216] on button "Next image" at bounding box center [831, 210] width 35 height 47
click at [834, 213] on button "Next image" at bounding box center [831, 210] width 35 height 47
click at [836, 214] on button "Next image" at bounding box center [831, 210] width 35 height 47
click at [805, 200] on div "Lightbox" at bounding box center [424, 210] width 849 height 421
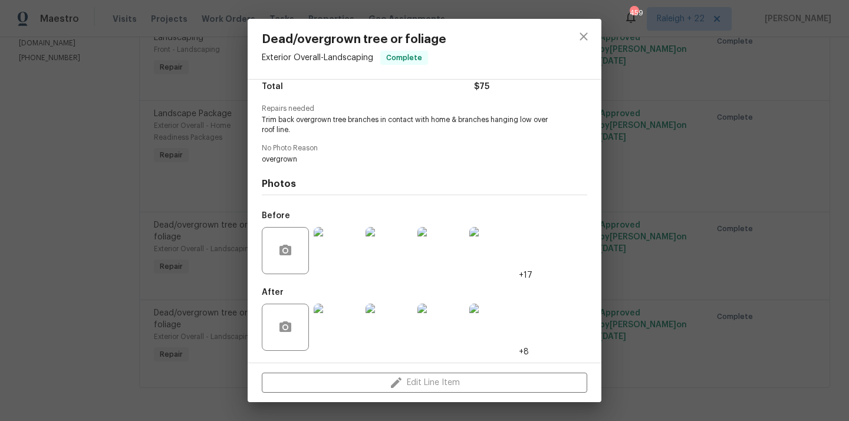
click at [435, 315] on img at bounding box center [440, 327] width 47 height 47
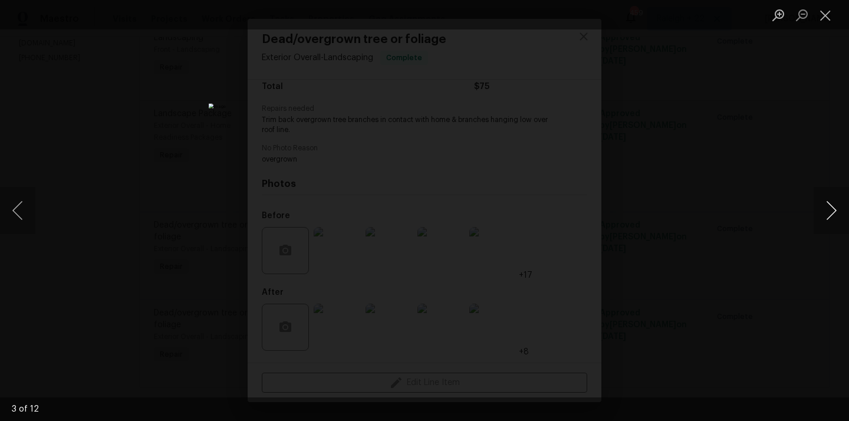
click at [827, 209] on button "Next image" at bounding box center [831, 210] width 35 height 47
click at [826, 205] on button "Next image" at bounding box center [831, 210] width 35 height 47
click at [832, 210] on button "Next image" at bounding box center [831, 210] width 35 height 47
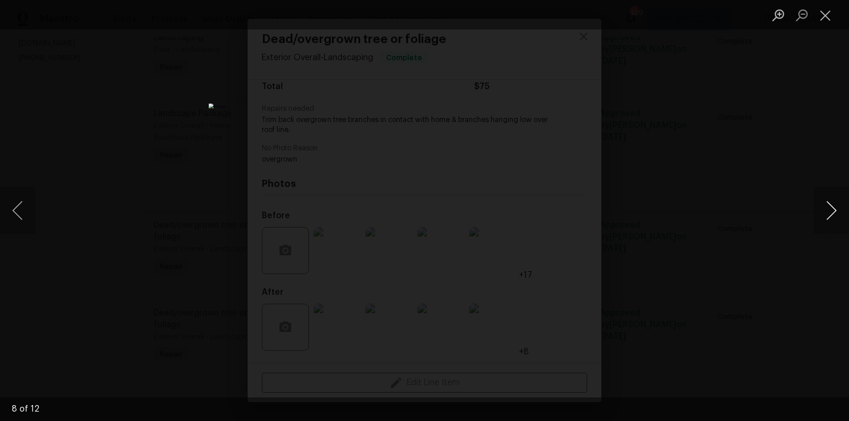
click at [836, 209] on button "Next image" at bounding box center [831, 210] width 35 height 47
click at [835, 218] on button "Next image" at bounding box center [831, 210] width 35 height 47
click at [838, 212] on button "Next image" at bounding box center [831, 210] width 35 height 47
click at [829, 204] on button "Next image" at bounding box center [831, 210] width 35 height 47
click at [818, 18] on button "Close lightbox" at bounding box center [826, 15] width 24 height 21
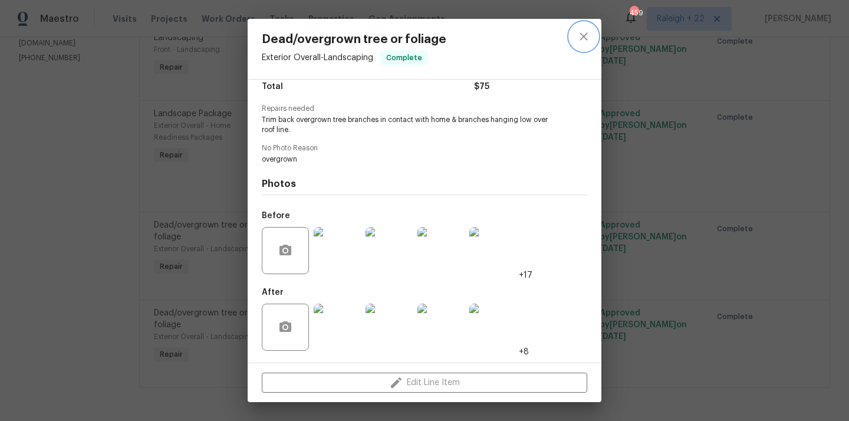
click at [572, 35] on button "close" at bounding box center [583, 36] width 28 height 28
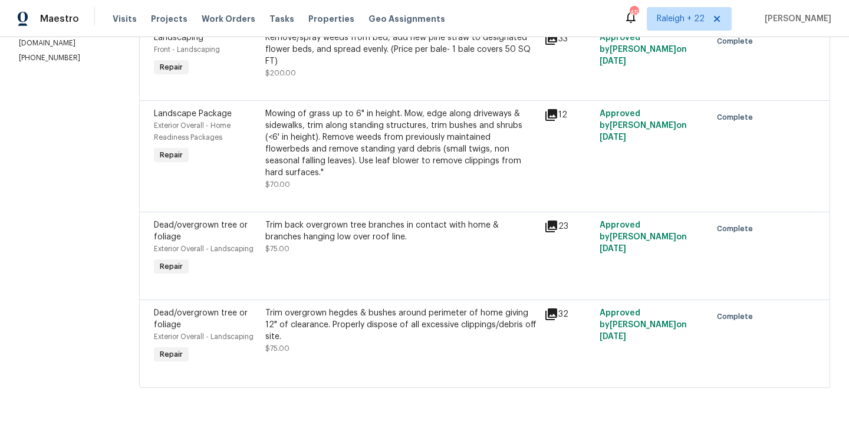
click at [401, 236] on div "Trim back overgrown tree branches in contact with home & branches hanging low o…" at bounding box center [401, 231] width 272 height 24
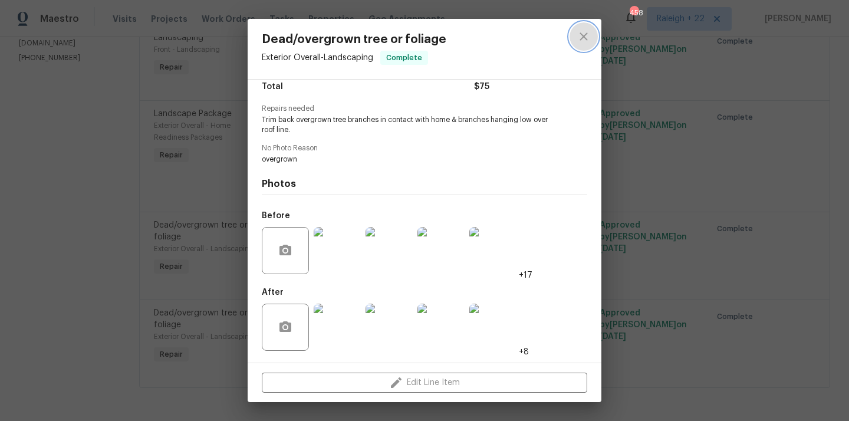
click at [582, 34] on icon "close" at bounding box center [583, 36] width 8 height 8
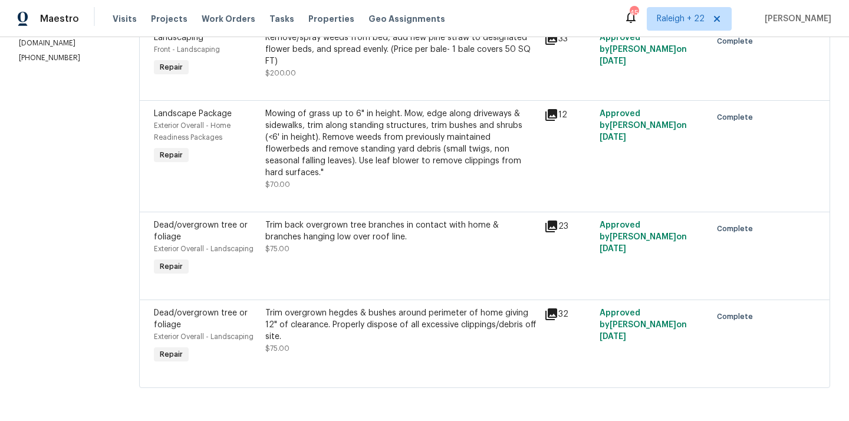
click at [407, 325] on div "Trim overgrown hegdes & bushes around perimeter of home giving 12" of clearance…" at bounding box center [401, 324] width 272 height 35
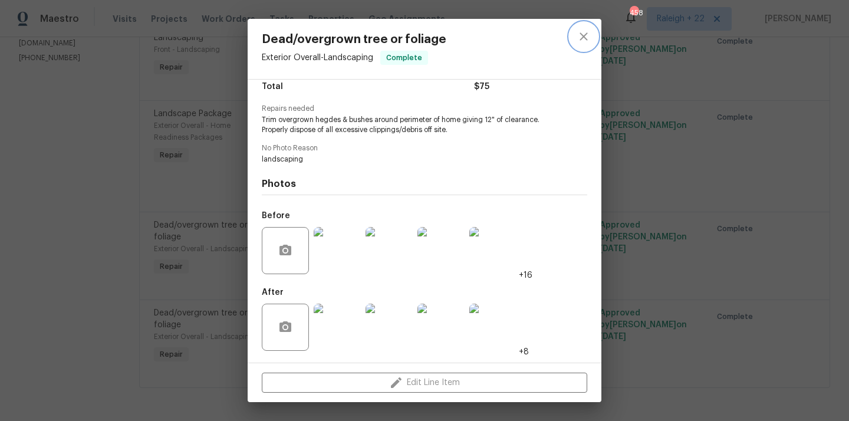
click at [581, 37] on icon "close" at bounding box center [584, 36] width 14 height 14
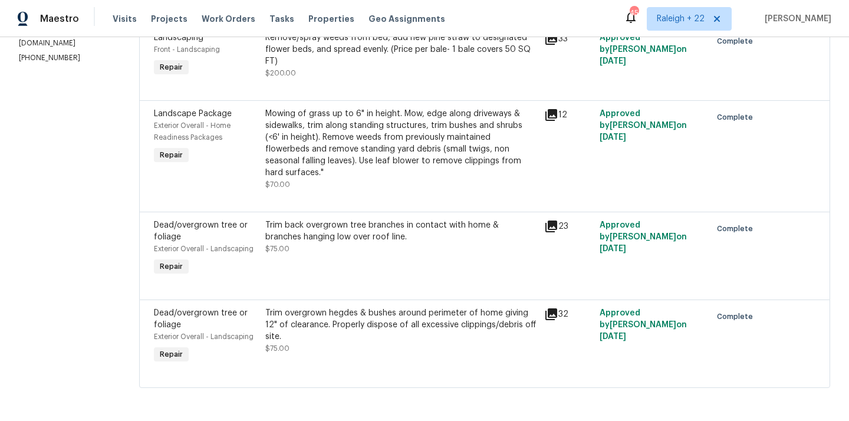
scroll to position [0, 0]
